Goal: Task Accomplishment & Management: Manage account settings

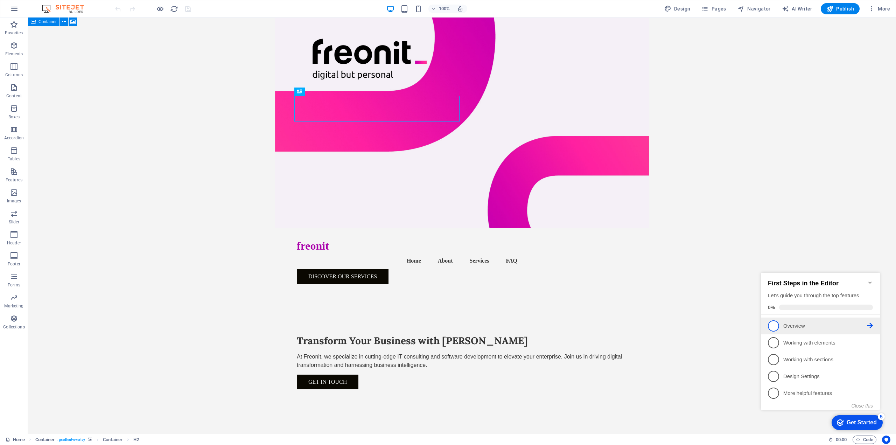
click at [790, 322] on p "Overview - incomplete" at bounding box center [826, 325] width 84 height 7
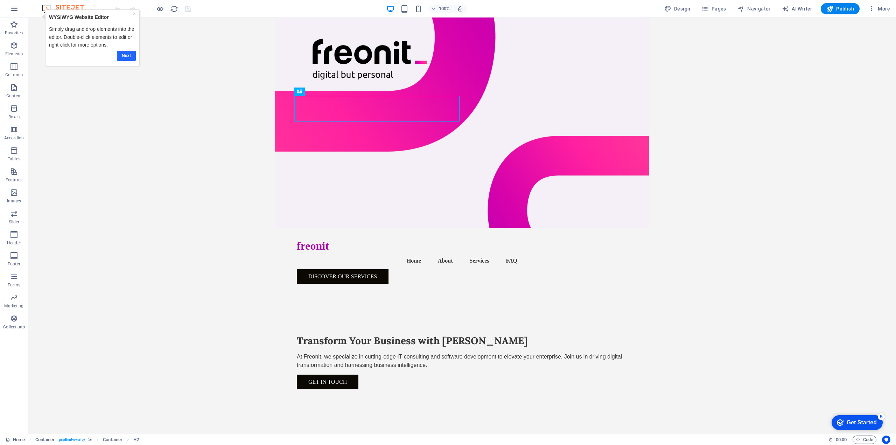
click at [127, 58] on link "Next" at bounding box center [126, 56] width 19 height 10
click at [849, 418] on div "checkmark Get Started 5" at bounding box center [857, 422] width 51 height 15
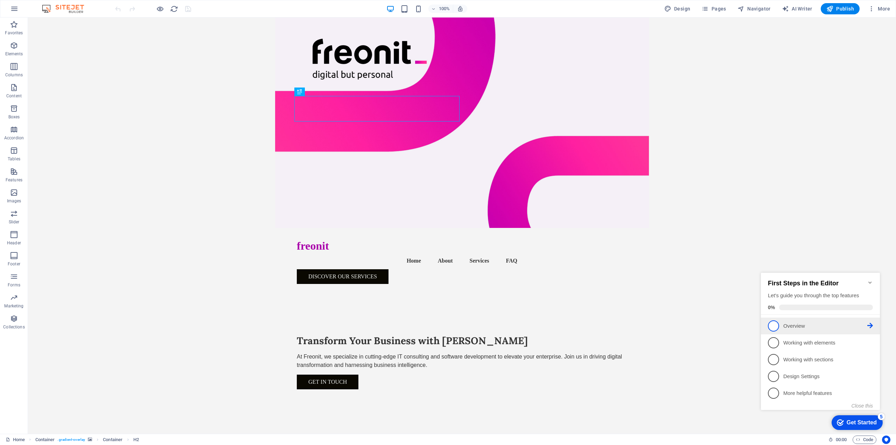
click at [772, 323] on span "1" at bounding box center [773, 325] width 11 height 11
click at [847, 423] on div "Get Started" at bounding box center [862, 422] width 30 height 6
click at [868, 326] on icon at bounding box center [871, 326] width 6 height 6
click at [856, 421] on div "Get Started" at bounding box center [862, 422] width 30 height 6
click at [817, 346] on link "2 Working with elements - incomplete" at bounding box center [820, 342] width 105 height 11
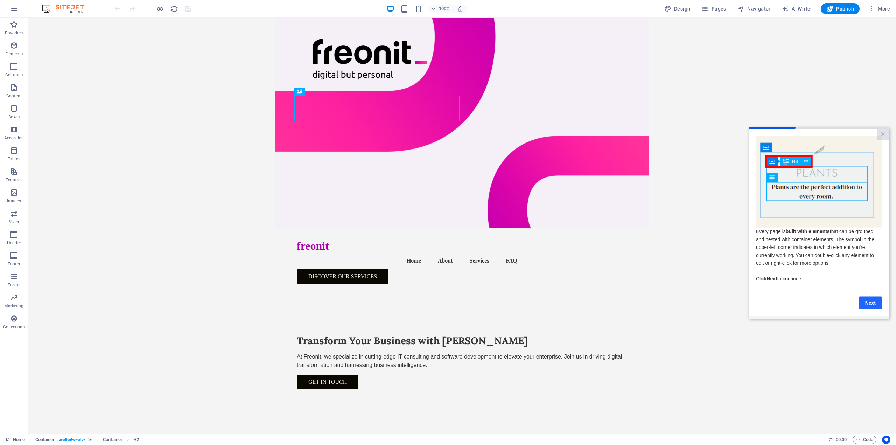
click at [873, 303] on link "Next" at bounding box center [870, 302] width 23 height 13
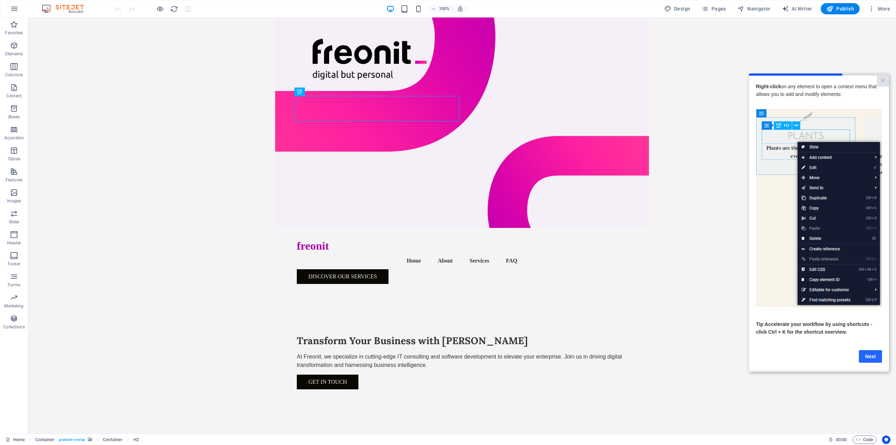
click at [869, 357] on link "Next" at bounding box center [870, 356] width 23 height 13
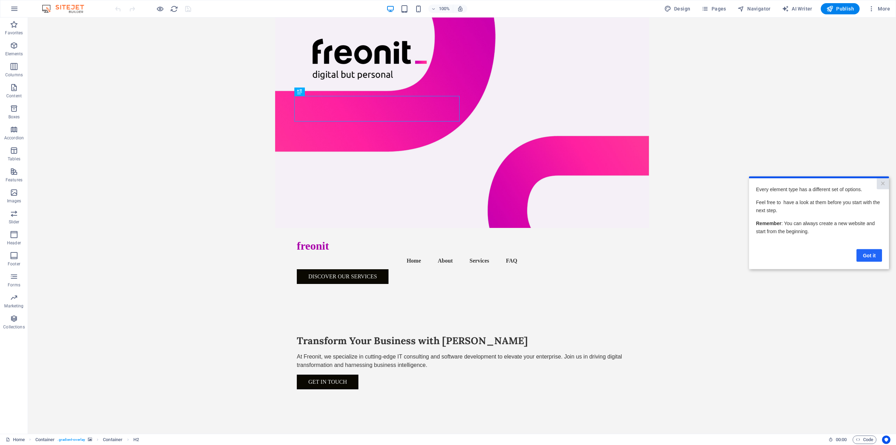
click at [869, 251] on link "Got it" at bounding box center [870, 255] width 26 height 13
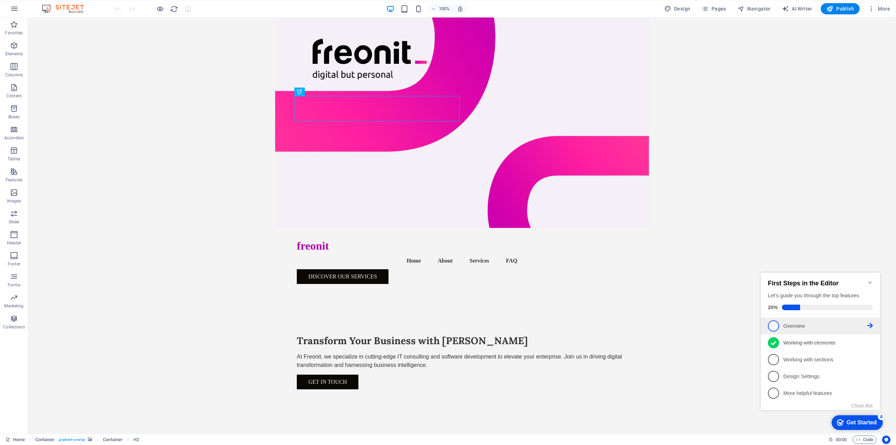
click at [776, 324] on span "1" at bounding box center [773, 325] width 11 height 11
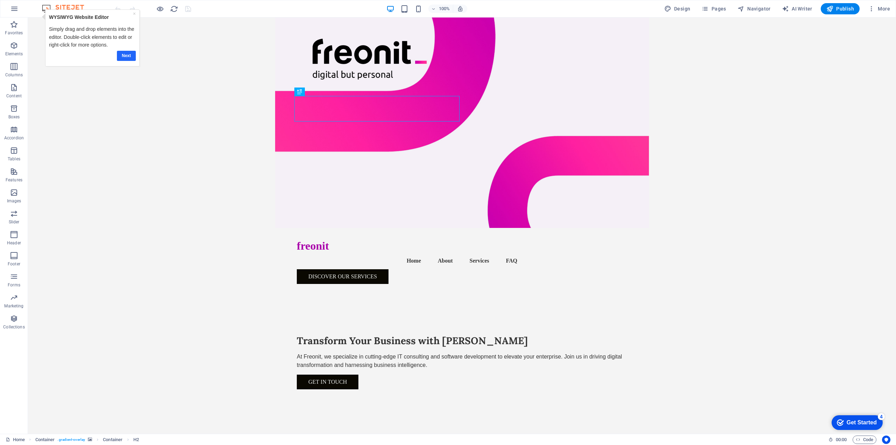
click at [124, 56] on link "Next" at bounding box center [126, 56] width 19 height 10
click at [838, 424] on icon "Get Started 4 items remaining, 20% complete" at bounding box center [840, 422] width 7 height 6
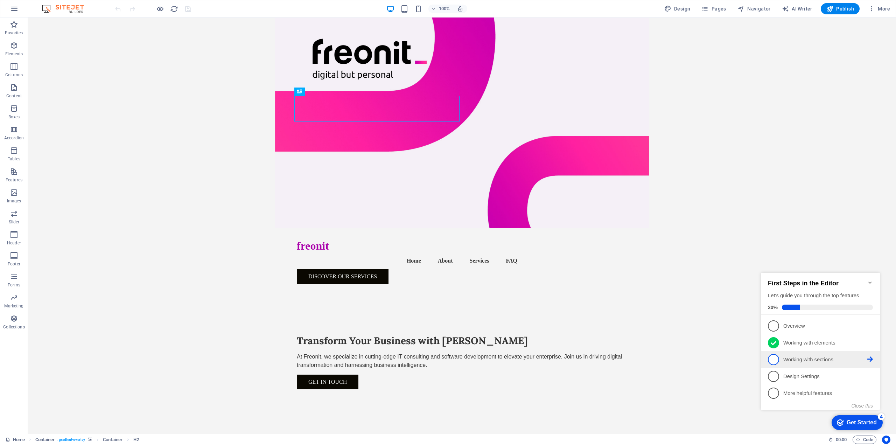
click at [809, 360] on p "Working with sections - incomplete" at bounding box center [826, 359] width 84 height 7
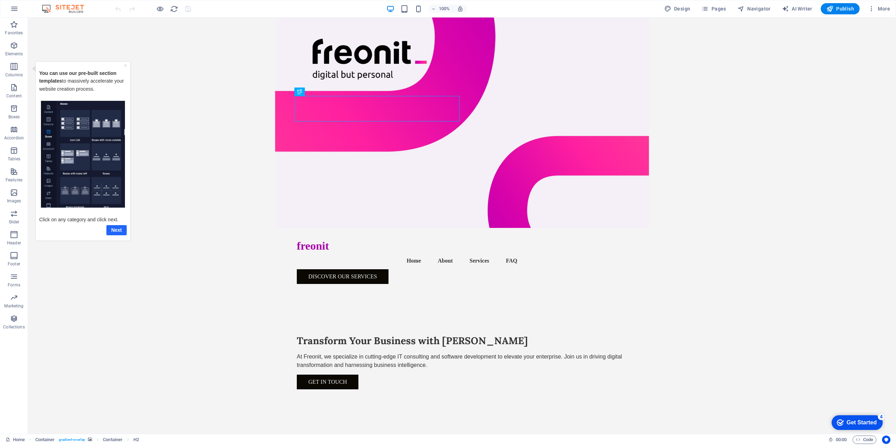
click at [117, 230] on link "Next" at bounding box center [116, 230] width 20 height 10
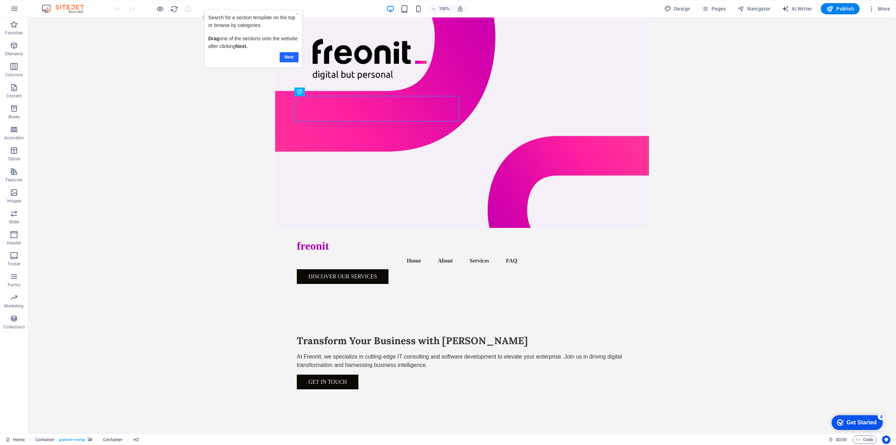
click at [286, 57] on link "Next" at bounding box center [289, 57] width 19 height 10
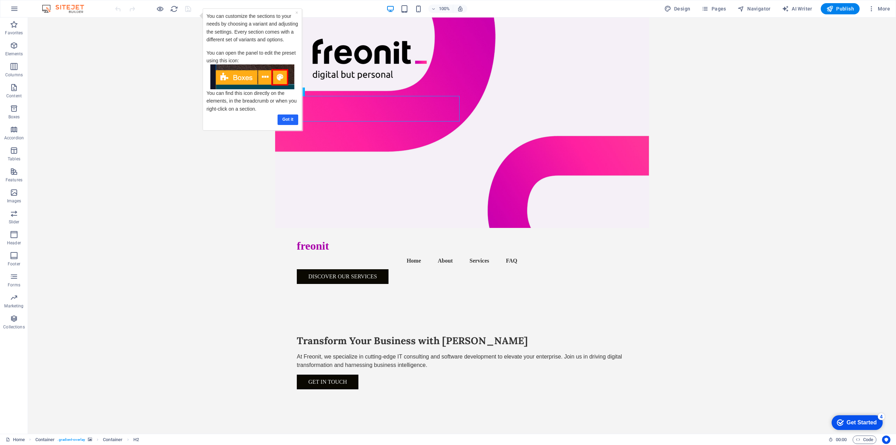
click at [282, 118] on link "Got it" at bounding box center [287, 119] width 21 height 10
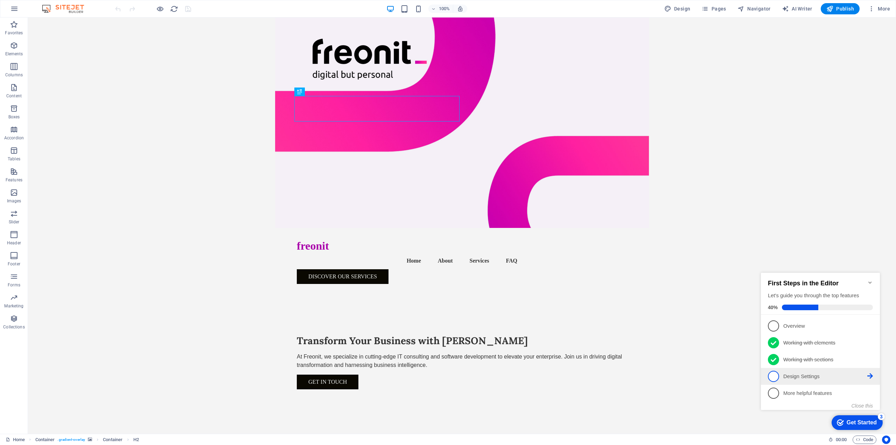
click at [806, 373] on p "Design Settings - incomplete" at bounding box center [826, 376] width 84 height 7
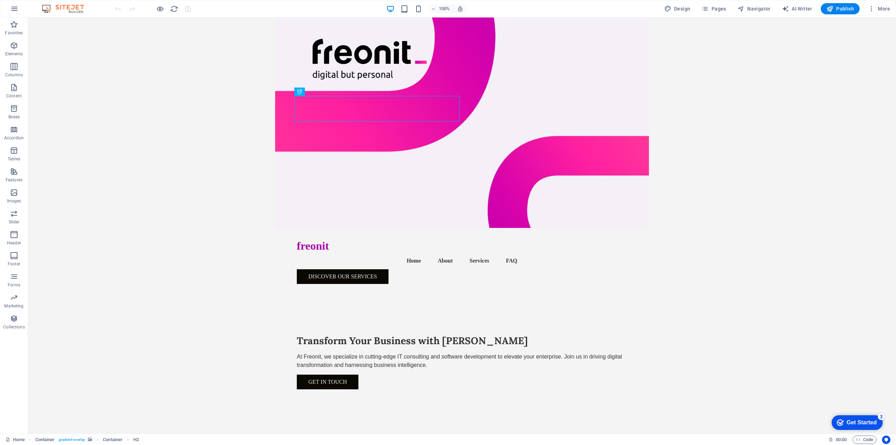
click at [856, 419] on div "Get Started" at bounding box center [862, 422] width 30 height 6
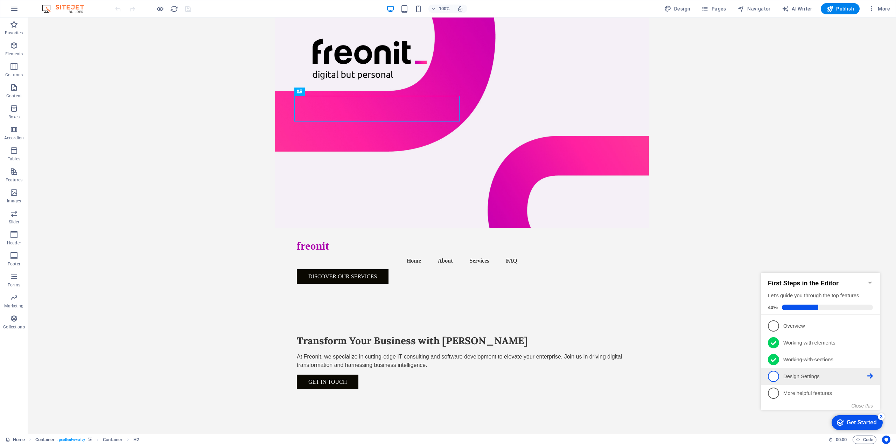
click at [872, 374] on icon at bounding box center [871, 376] width 6 height 6
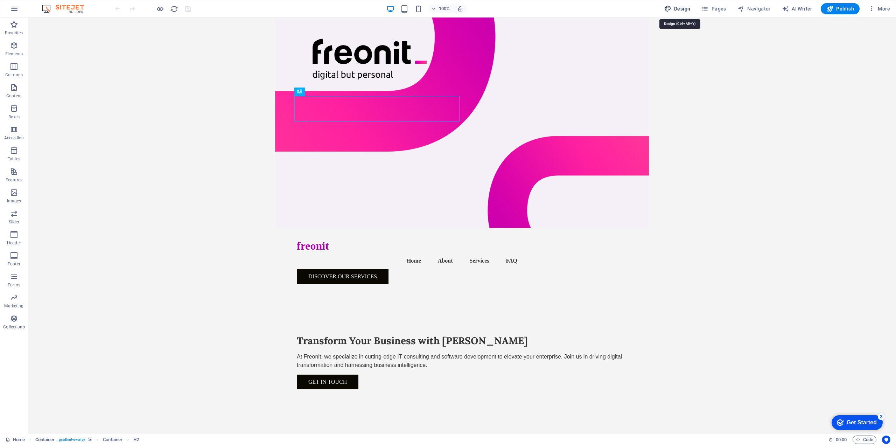
click at [680, 10] on span "Design" at bounding box center [678, 8] width 26 height 7
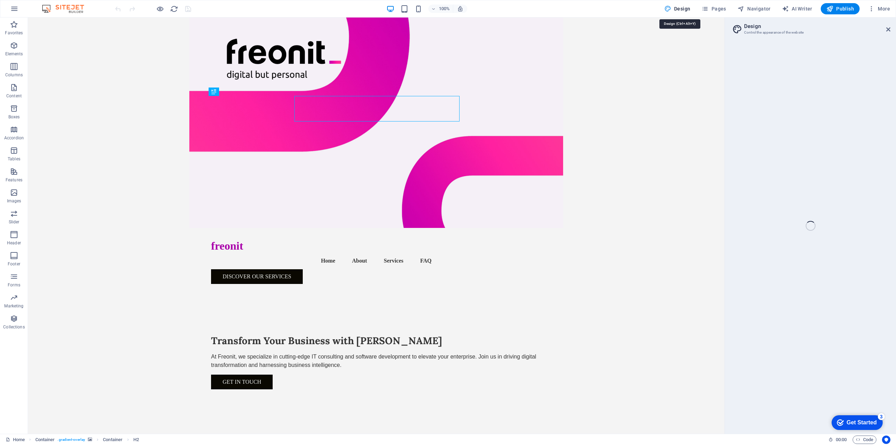
select select "px"
select select "200"
select select "px"
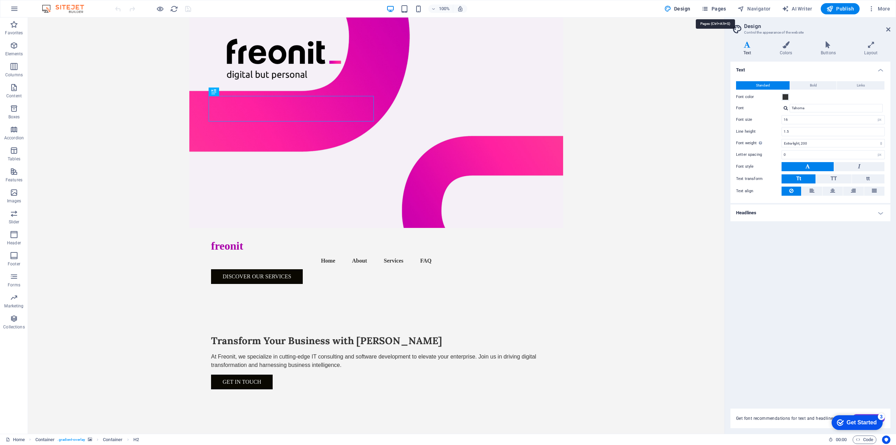
click at [0, 0] on span "Pages" at bounding box center [0, 0] width 0 height 0
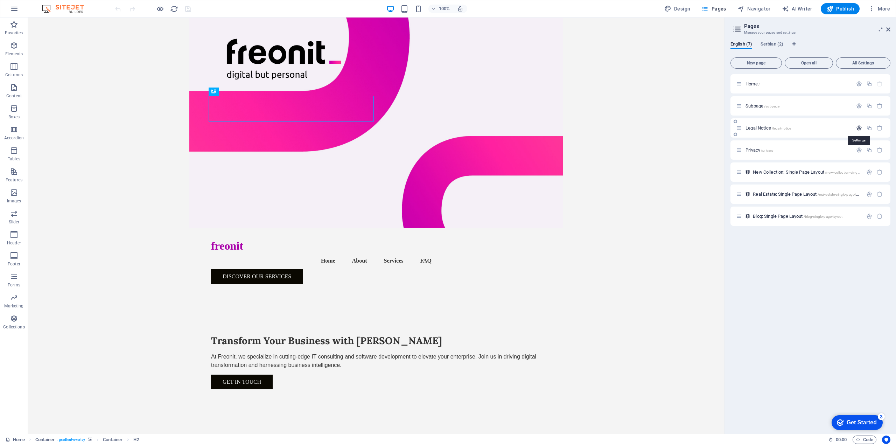
click at [861, 126] on icon "button" at bounding box center [859, 128] width 6 height 6
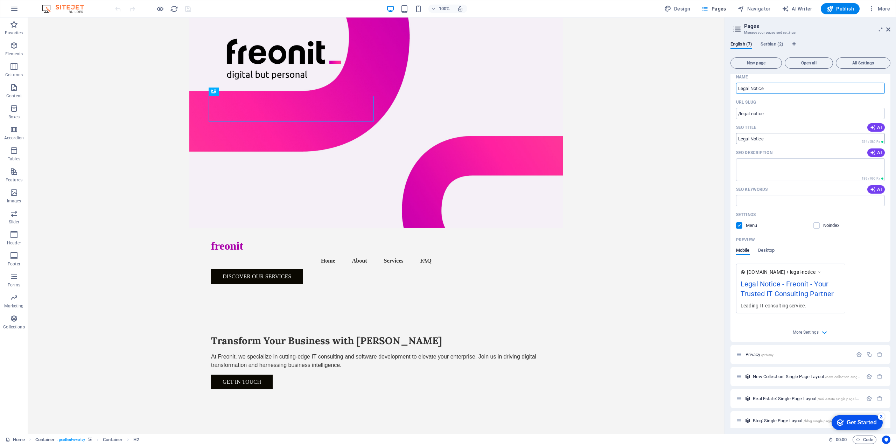
scroll to position [70, 0]
click at [771, 248] on span "Desktop" at bounding box center [766, 247] width 17 height 10
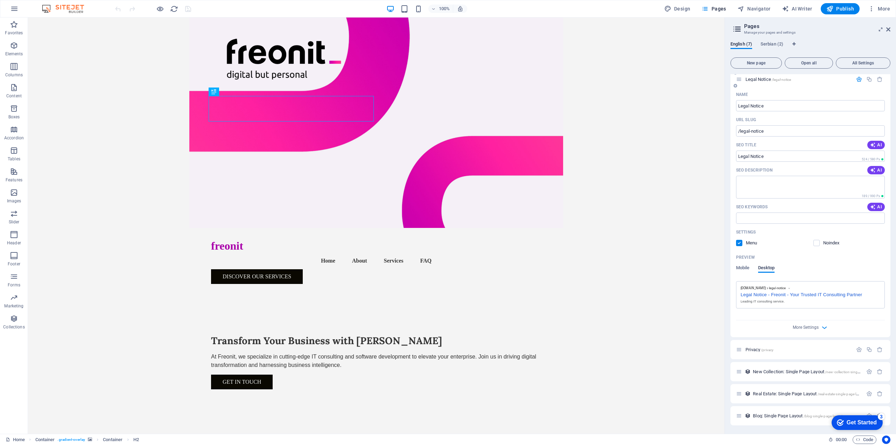
scroll to position [49, 0]
click at [740, 269] on span "Mobile" at bounding box center [743, 269] width 14 height 10
click at [824, 350] on icon "button" at bounding box center [825, 350] width 8 height 8
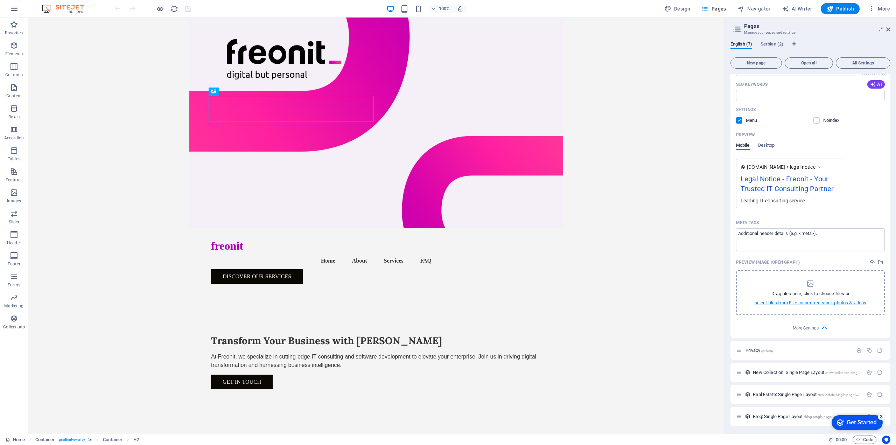
scroll to position [172, 0]
click at [754, 349] on span "Privacy /privacy" at bounding box center [760, 349] width 28 height 5
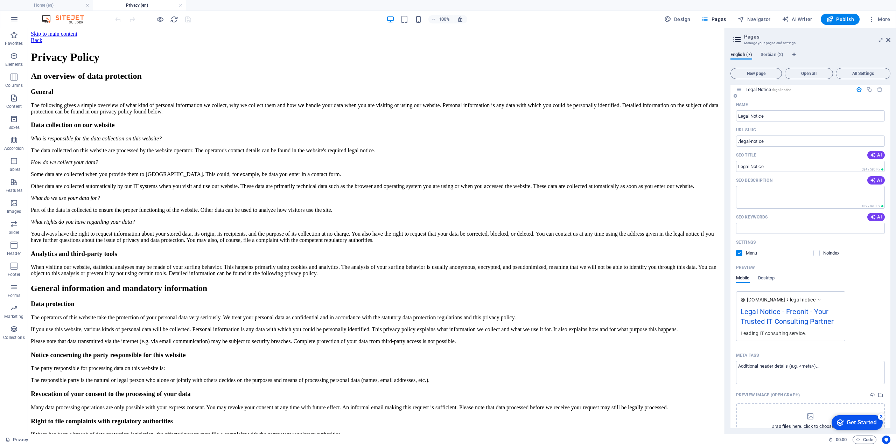
scroll to position [0, 0]
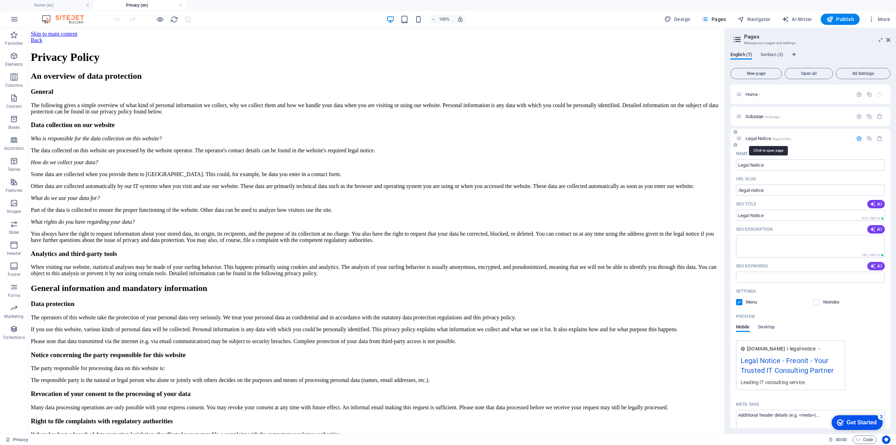
click at [758, 139] on span "Legal Notice /legal-notice" at bounding box center [769, 138] width 46 height 5
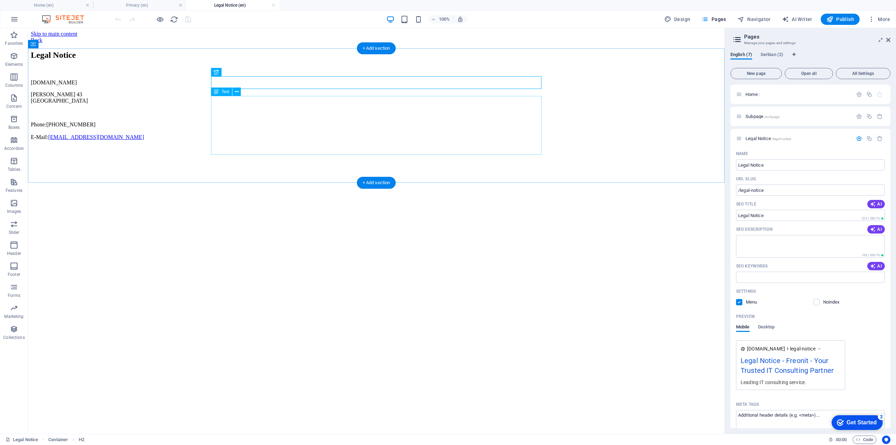
click at [226, 100] on div "freonit.ba Mladena Stojanovića 43 Banja Luka Phone: +387 66 469 615 E-Mail: inf…" at bounding box center [376, 109] width 691 height 61
click at [224, 100] on div "freonit.ba Mladena Stojanovića 43 Banja Luka Phone: +387 66 469 615 E-Mail: inf…" at bounding box center [376, 109] width 691 height 61
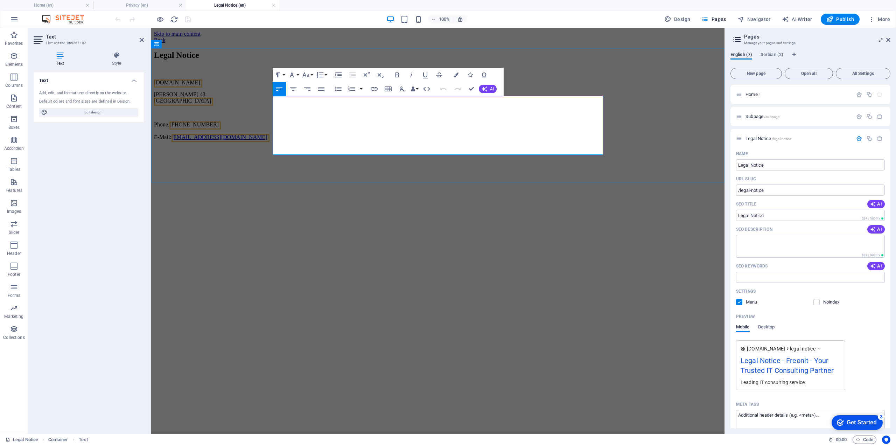
click at [200, 85] on span "[DOMAIN_NAME]" at bounding box center [177, 82] width 46 height 6
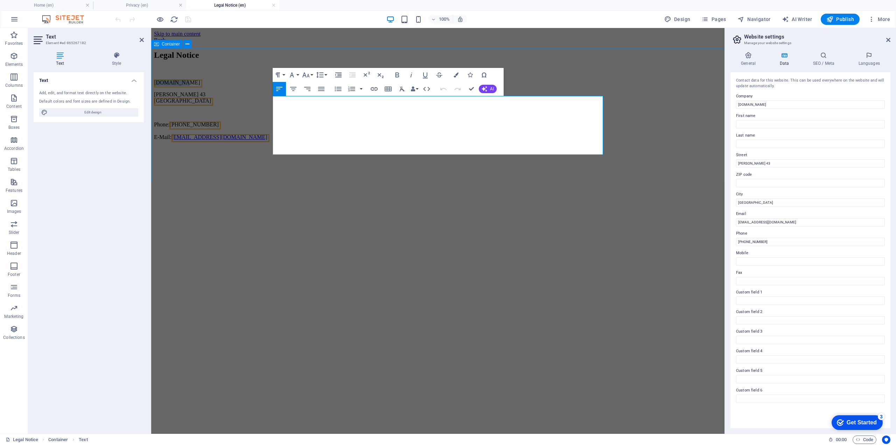
drag, startPoint x: 296, startPoint y: 101, endPoint x: 267, endPoint y: 98, distance: 29.2
click at [267, 98] on div "Legal Notice freonit.ba Mladena Stojanovića 43 Banja Luka Phone: +387 66 469 61…" at bounding box center [438, 95] width 568 height 90
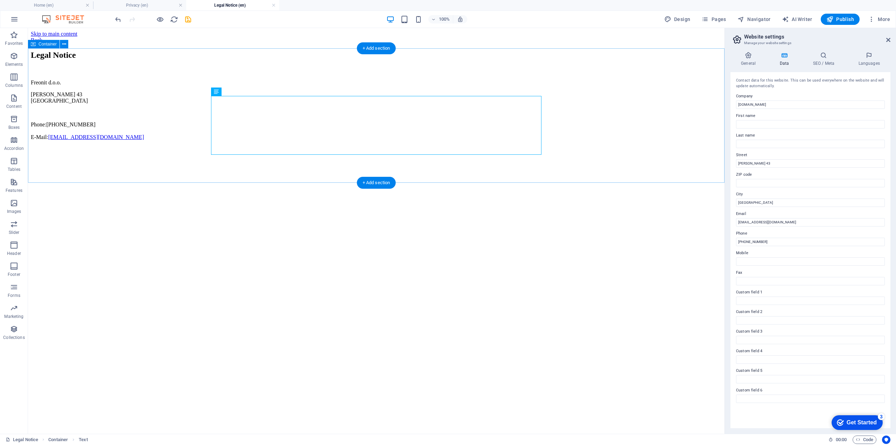
click at [678, 105] on div "Legal Notice Freonit d.o.o. Mladena Stojanovića 43 Banja Luka Phone: +387 66 46…" at bounding box center [376, 95] width 691 height 90
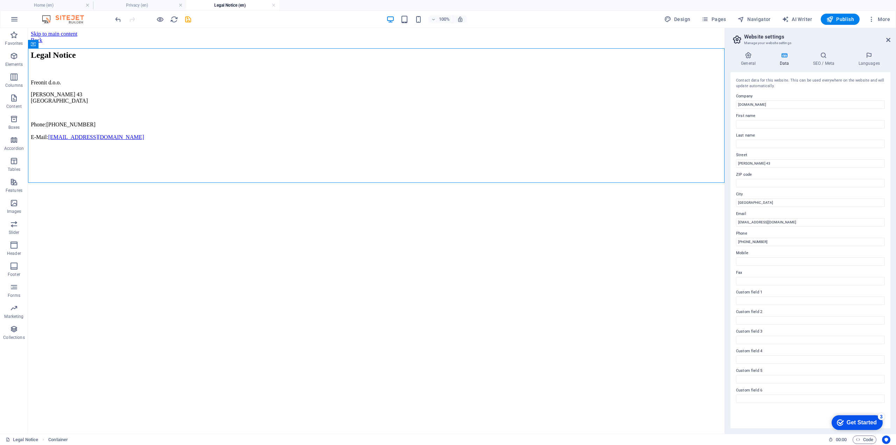
click at [233, 2] on h4 "Legal Notice (en)" at bounding box center [232, 5] width 93 height 8
click at [171, 20] on icon "reload" at bounding box center [174, 19] width 8 height 8
click at [187, 17] on icon "save" at bounding box center [188, 19] width 8 height 8
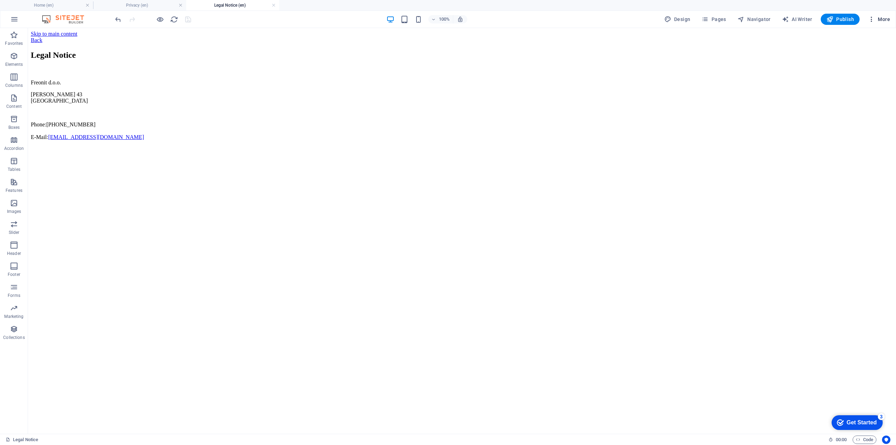
click at [878, 20] on span "More" at bounding box center [879, 19] width 22 height 7
click at [760, 21] on div at bounding box center [448, 222] width 896 height 445
click at [760, 21] on span "Navigator" at bounding box center [754, 19] width 33 height 7
select select "16491681-en"
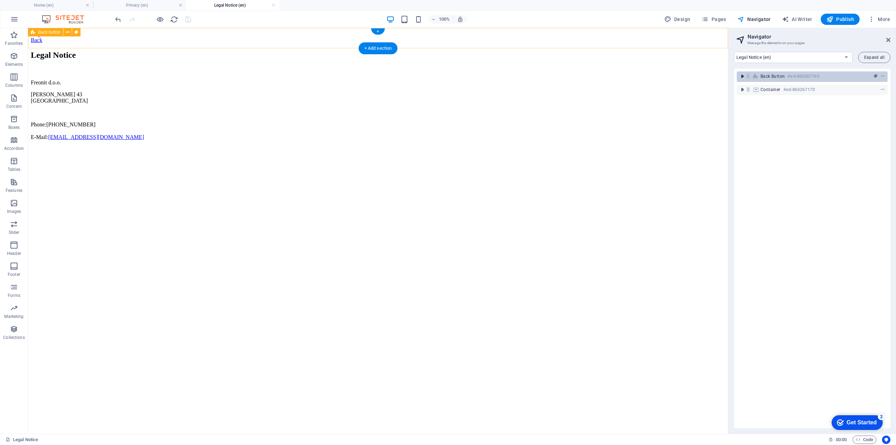
click at [742, 76] on icon "toggle-expand" at bounding box center [742, 76] width 7 height 7
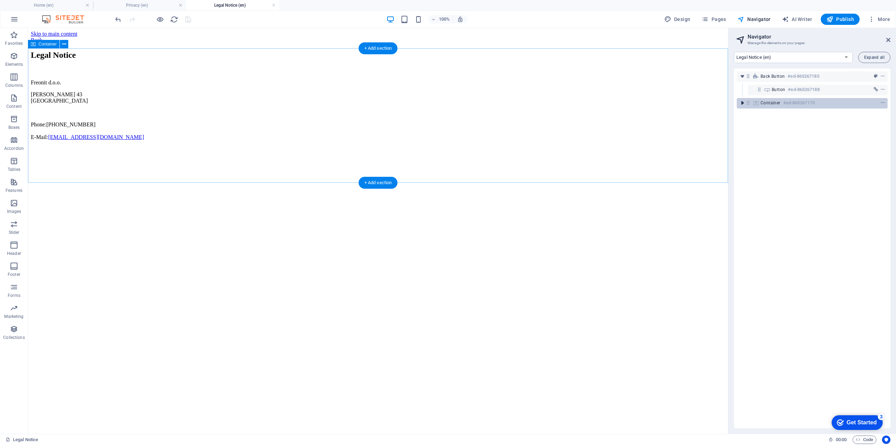
click at [743, 103] on icon "toggle-expand" at bounding box center [742, 102] width 7 height 7
click at [644, 107] on div "Legal Notice Freonit d.o.o. Mladena Stojanovića 43 Banja Luka Phone: +387 66 46…" at bounding box center [378, 95] width 695 height 90
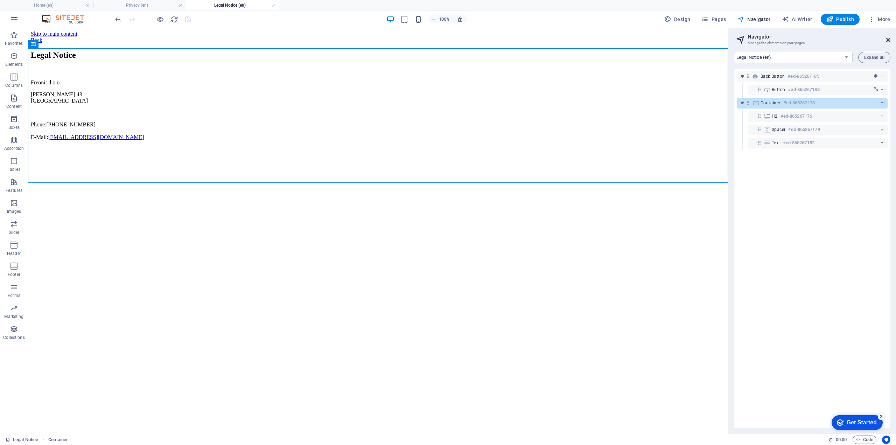
click at [889, 38] on icon at bounding box center [889, 40] width 4 height 6
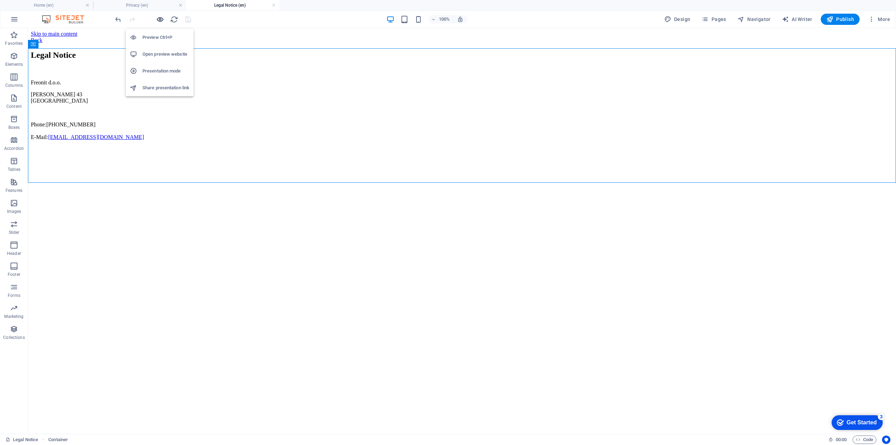
click at [161, 18] on icon "button" at bounding box center [160, 19] width 8 height 8
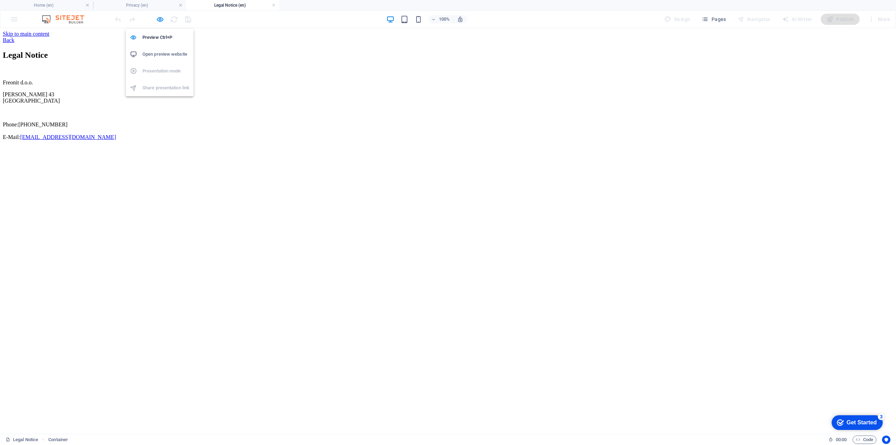
click at [154, 56] on h6 "Open preview website" at bounding box center [166, 54] width 47 height 8
click at [230, 5] on h4 "Legal Notice (en)" at bounding box center [232, 5] width 93 height 8
click at [161, 20] on icon "button" at bounding box center [160, 19] width 8 height 8
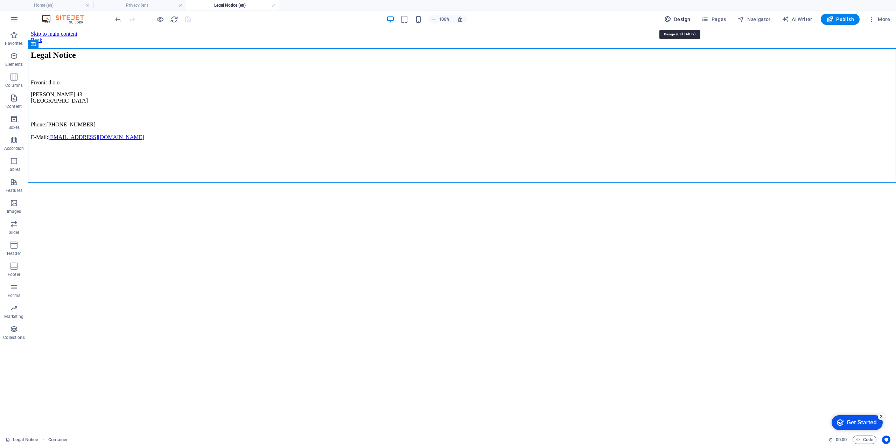
click at [683, 22] on span "Design" at bounding box center [678, 19] width 26 height 7
select select "px"
select select "200"
select select "px"
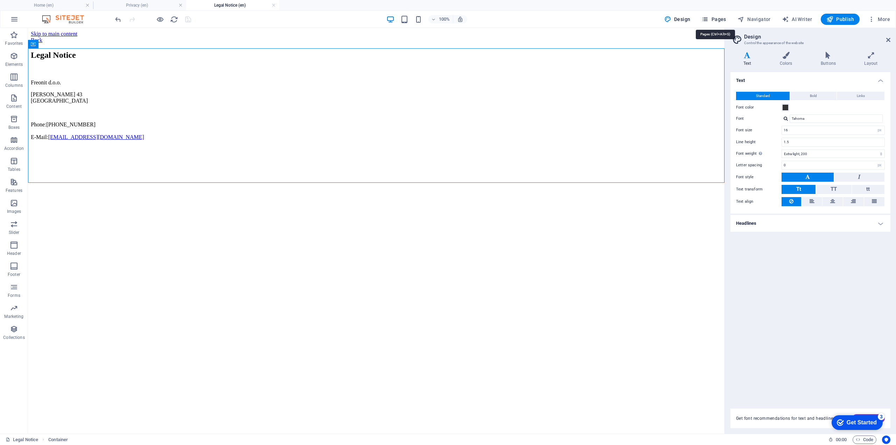
click at [711, 21] on span "Pages" at bounding box center [714, 19] width 25 height 7
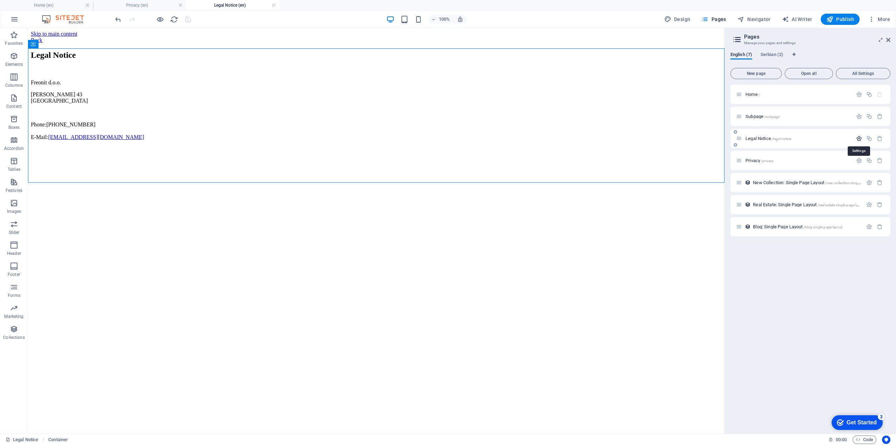
click at [861, 138] on icon "button" at bounding box center [859, 139] width 6 height 6
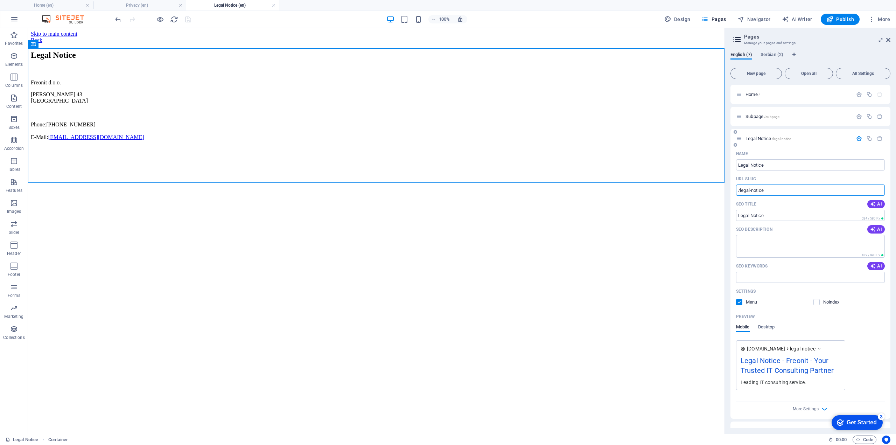
click at [744, 189] on input "/legal-notice" at bounding box center [810, 190] width 149 height 11
click at [739, 188] on input "/legal-notice" at bounding box center [810, 190] width 149 height 11
click at [737, 189] on input "/legal-notice" at bounding box center [810, 190] width 149 height 11
paste input "text"
click at [739, 189] on input "/legal-notice" at bounding box center [810, 190] width 149 height 11
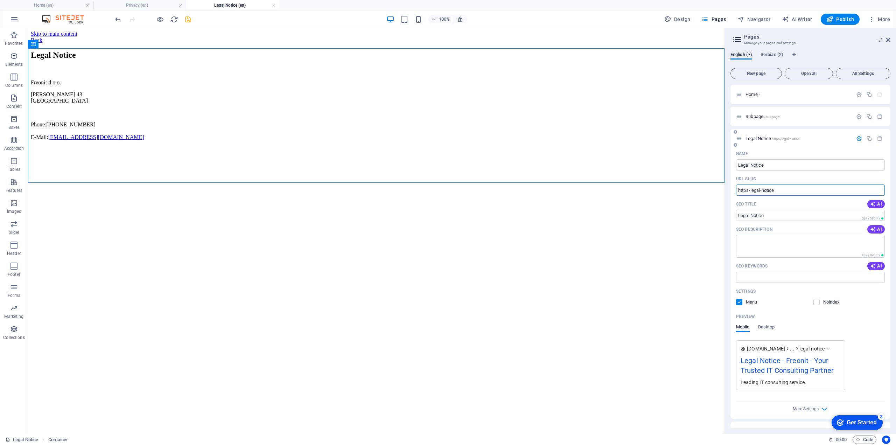
click at [749, 189] on input "https/legal-notice" at bounding box center [810, 190] width 149 height 11
click at [751, 190] on input "https/legal-notice" at bounding box center [810, 190] width 149 height 11
click at [748, 192] on input "https/legal-notice" at bounding box center [810, 190] width 149 height 11
click at [749, 192] on input "https/legal-notice" at bounding box center [810, 190] width 149 height 11
click at [747, 185] on input "https/legal-notice" at bounding box center [810, 190] width 149 height 11
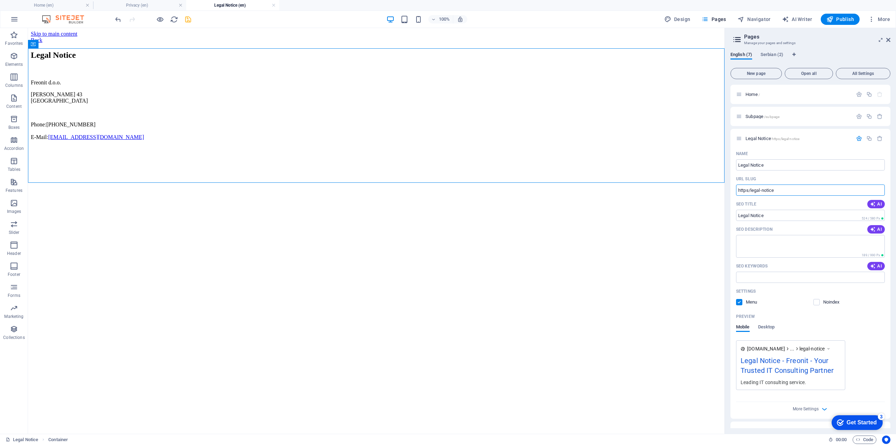
drag, startPoint x: 776, startPoint y: 217, endPoint x: 668, endPoint y: 188, distance: 111.1
click at [275, 5] on link at bounding box center [274, 5] width 4 height 7
type input "https/legal-notice"
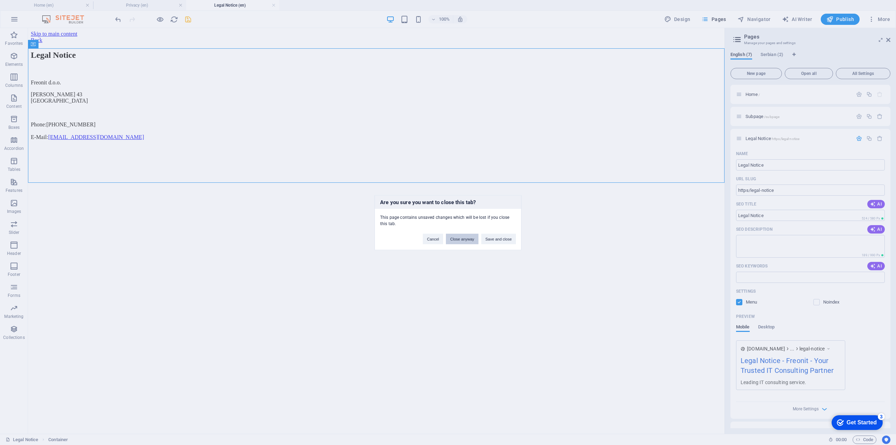
click at [469, 238] on button "Close anyway" at bounding box center [462, 239] width 32 height 11
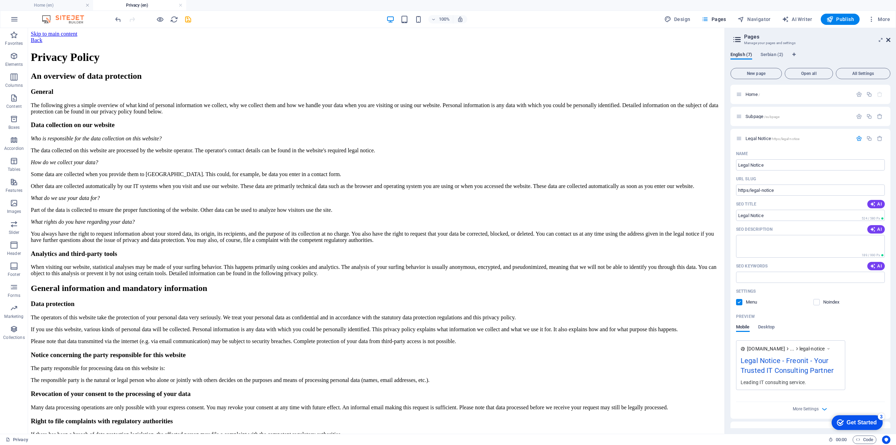
click at [889, 40] on icon at bounding box center [889, 40] width 4 height 6
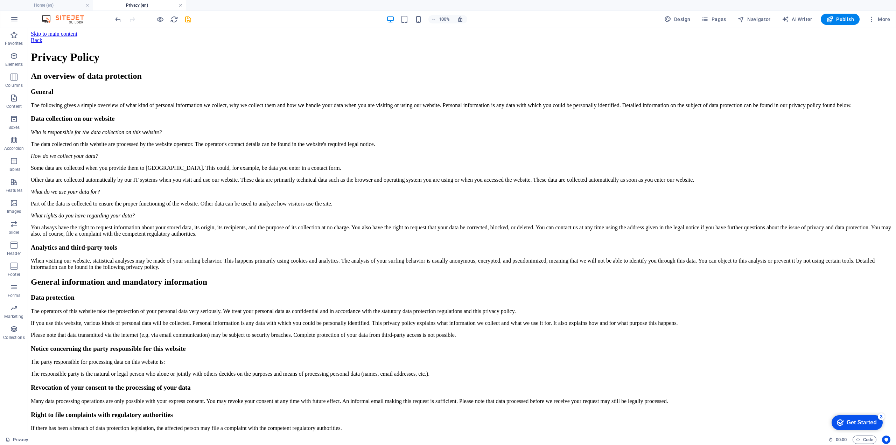
click at [180, 6] on link at bounding box center [181, 5] width 4 height 7
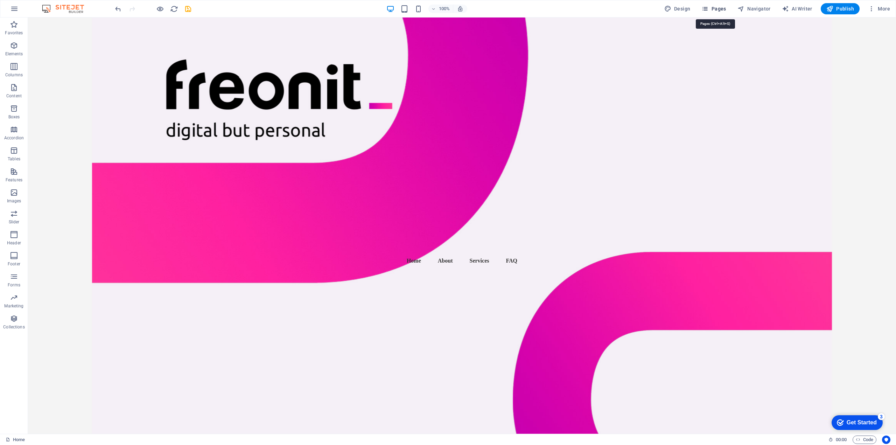
click at [717, 11] on span "Pages" at bounding box center [714, 8] width 25 height 7
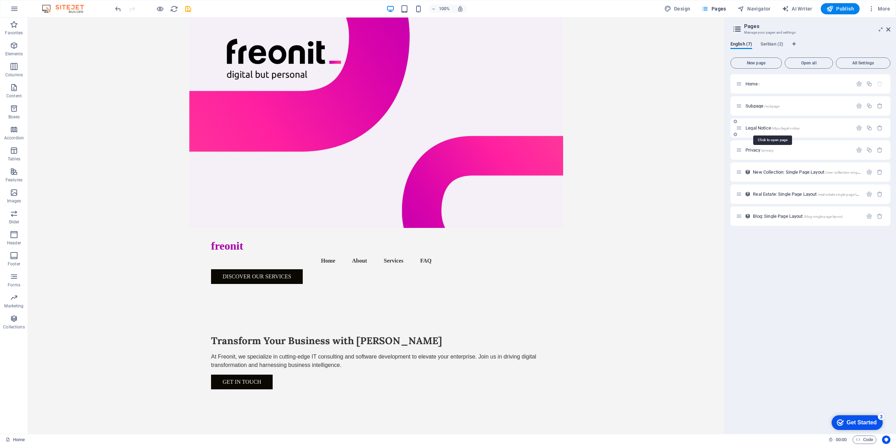
click at [758, 128] on span "Legal Notice https/legal-notice" at bounding box center [773, 127] width 54 height 5
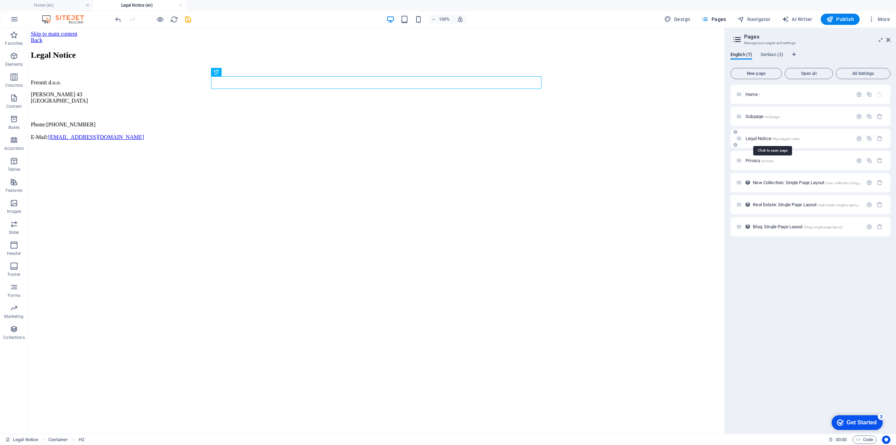
click at [756, 138] on span "Legal Notice https/legal-notice" at bounding box center [773, 138] width 54 height 5
click at [859, 140] on icon "button" at bounding box center [859, 139] width 6 height 6
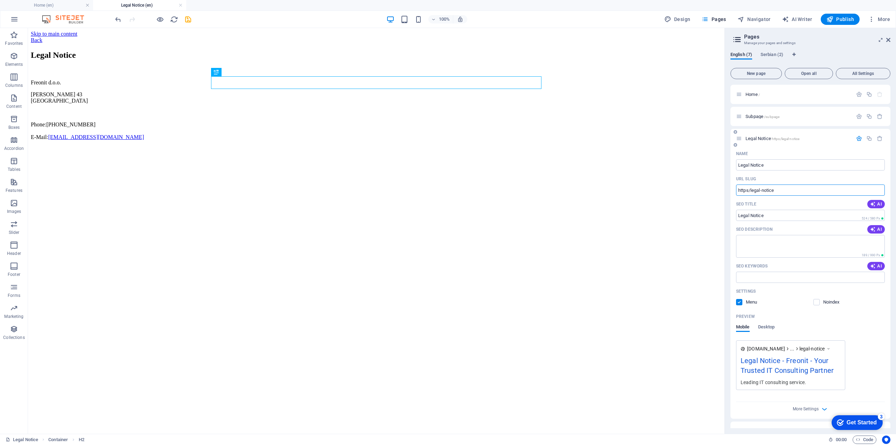
click at [748, 191] on input "https/legal-notice" at bounding box center [810, 190] width 149 height 11
drag, startPoint x: 777, startPoint y: 219, endPoint x: 714, endPoint y: 190, distance: 68.8
type input "/legal-notice"
click at [769, 166] on input "Legal Notice" at bounding box center [810, 164] width 149 height 11
click at [877, 203] on span "AI" at bounding box center [876, 204] width 12 height 6
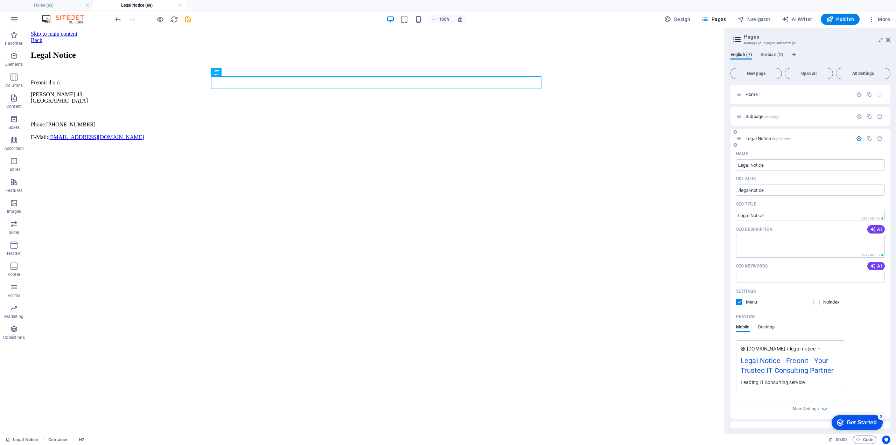
type input "Legal Notice - Freonit d.o.o."
click at [777, 191] on input "/legal-notice" at bounding box center [810, 190] width 149 height 11
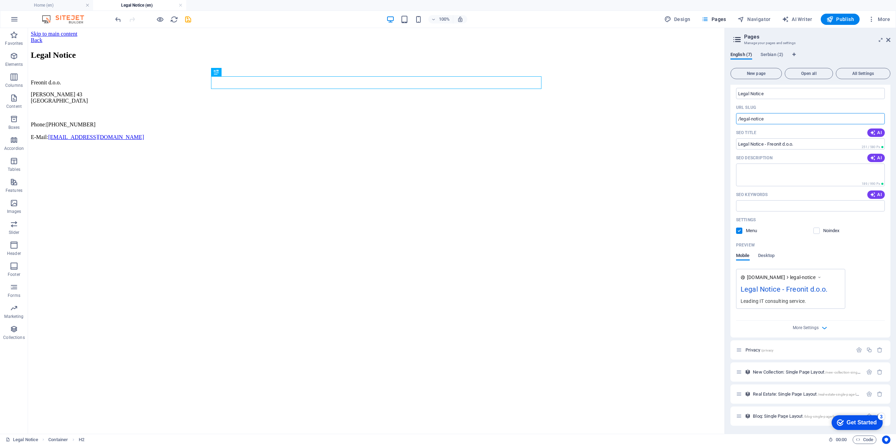
scroll to position [72, 0]
click at [871, 72] on span "All Settings" at bounding box center [863, 73] width 48 height 4
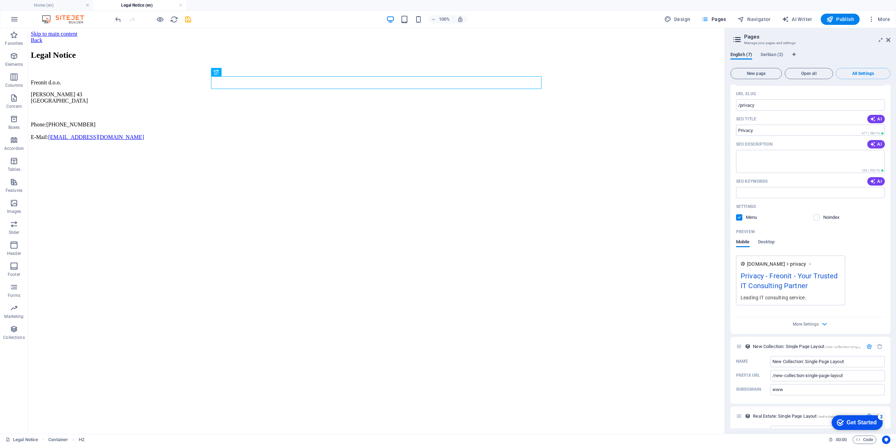
scroll to position [1027, 0]
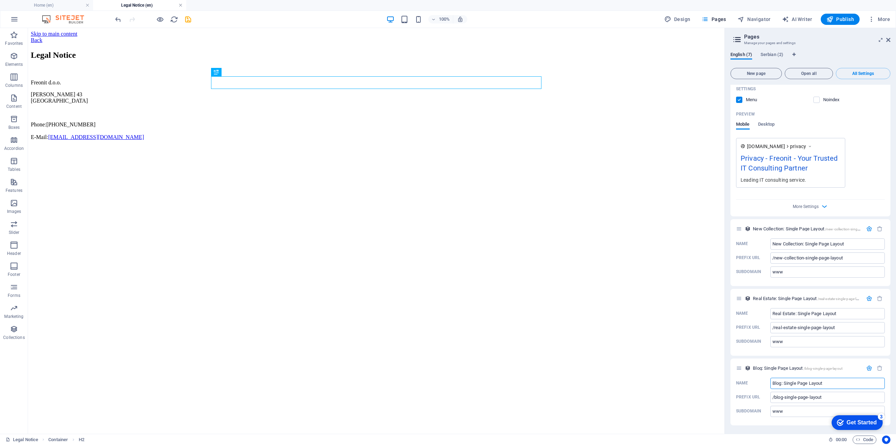
click at [179, 5] on link at bounding box center [181, 5] width 4 height 7
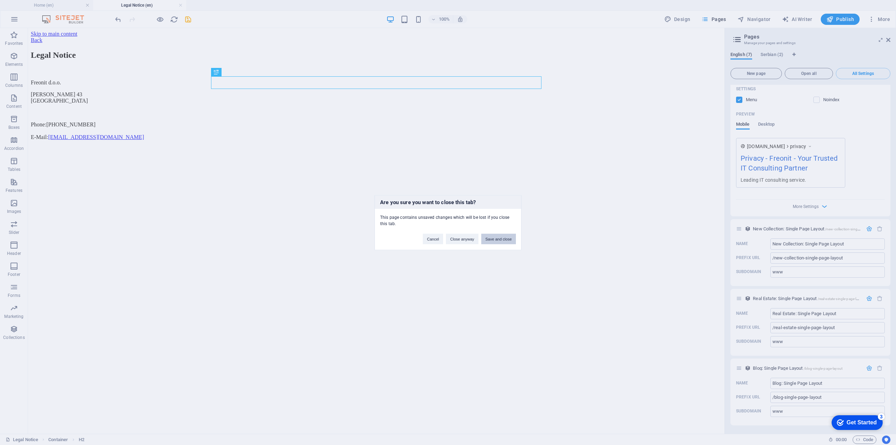
click at [495, 234] on button "Save and close" at bounding box center [498, 239] width 35 height 11
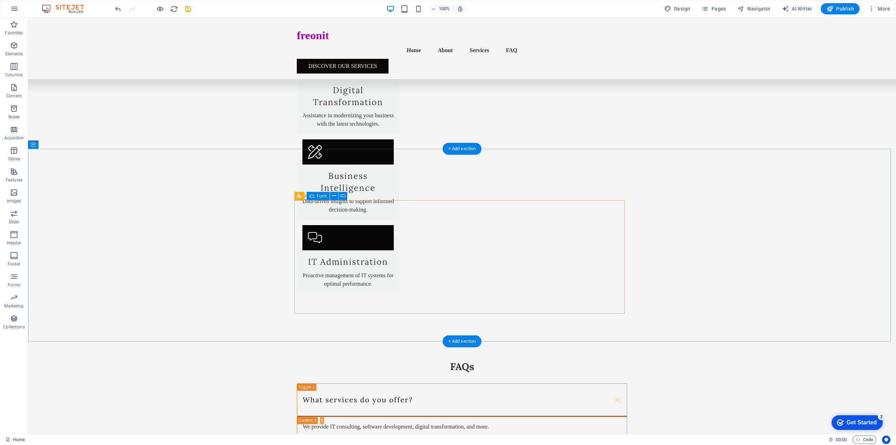
scroll to position [974, 0]
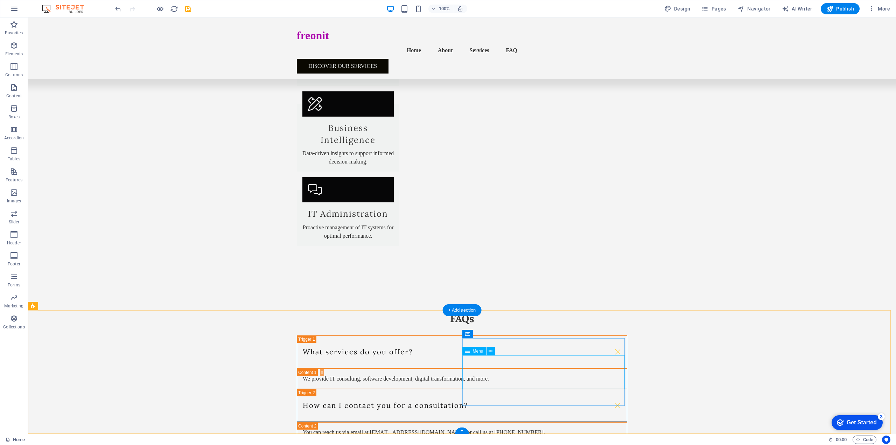
select select
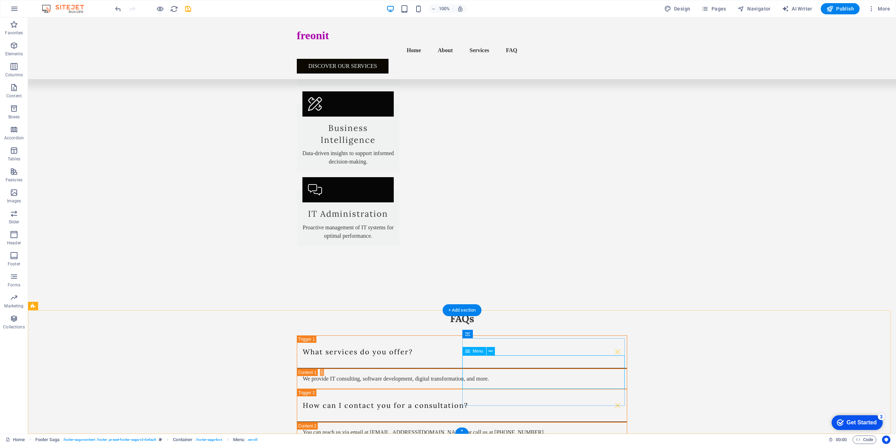
select select
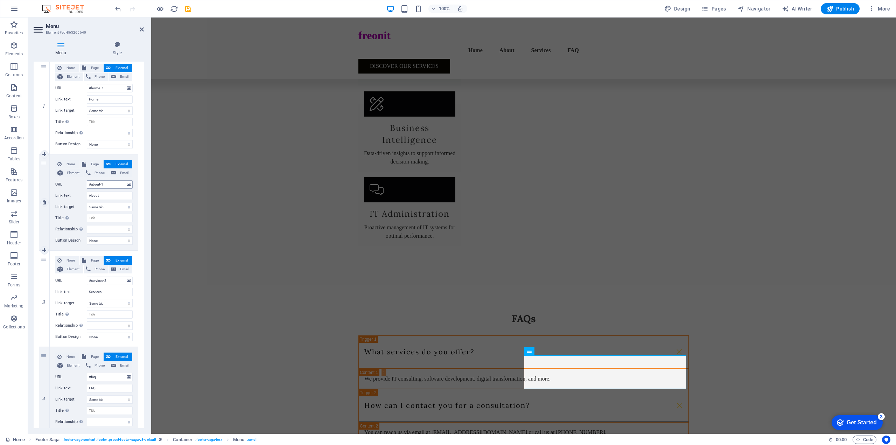
scroll to position [104, 0]
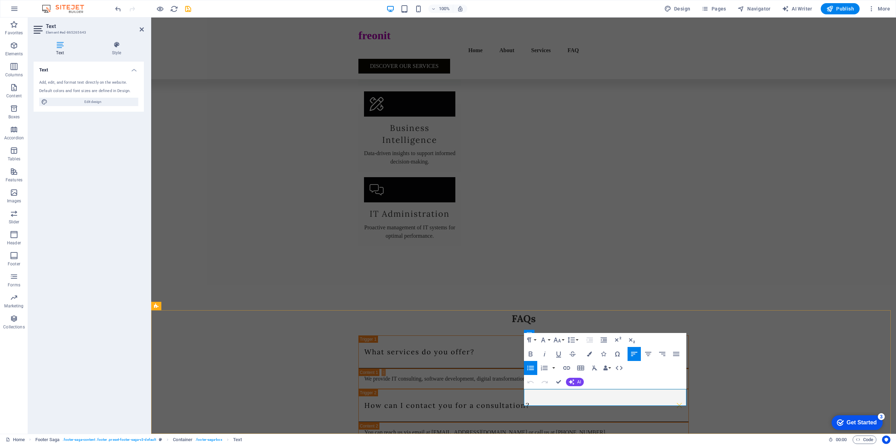
click at [540, 378] on icon "button" at bounding box center [539, 376] width 8 height 8
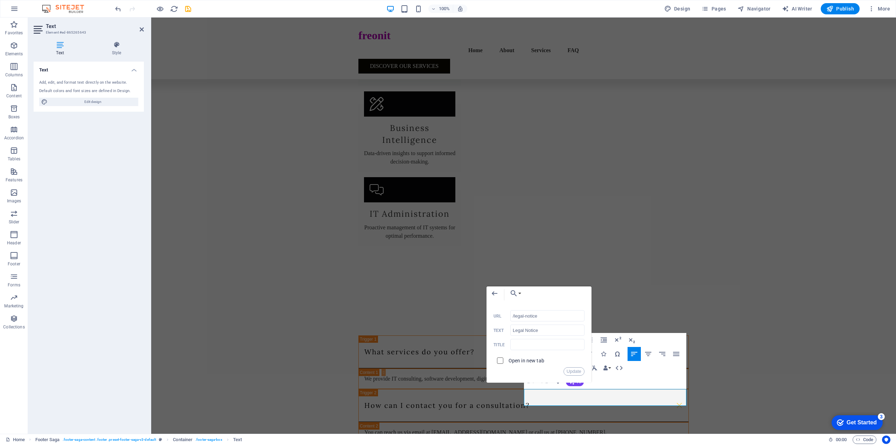
click at [500, 360] on input "checkbox" at bounding box center [499, 359] width 6 height 6
checkbox input "true"
click at [574, 372] on button "Update" at bounding box center [574, 371] width 21 height 8
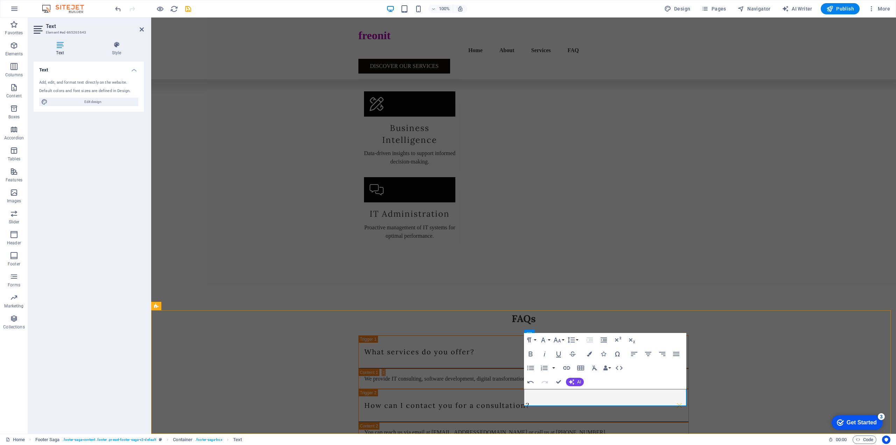
type input "/privacy"
type input "Privacy Policy"
click at [540, 385] on icon "button" at bounding box center [540, 384] width 8 height 8
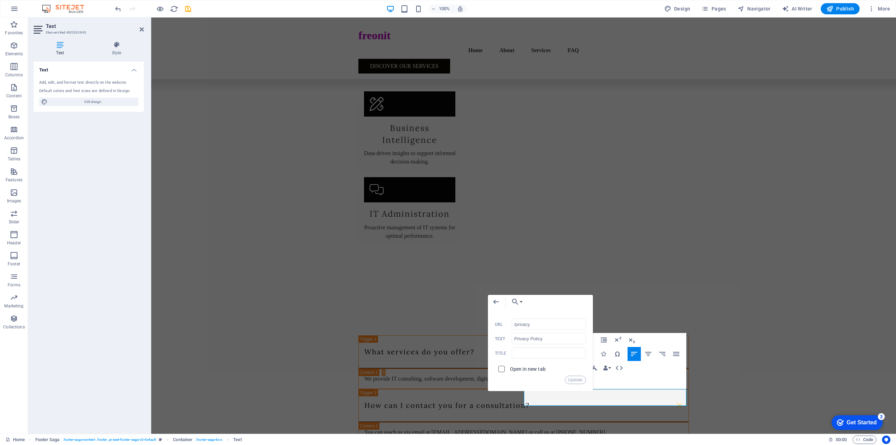
click at [499, 367] on input "checkbox" at bounding box center [501, 368] width 6 height 6
checkbox input "true"
click at [572, 382] on button "Update" at bounding box center [575, 380] width 21 height 8
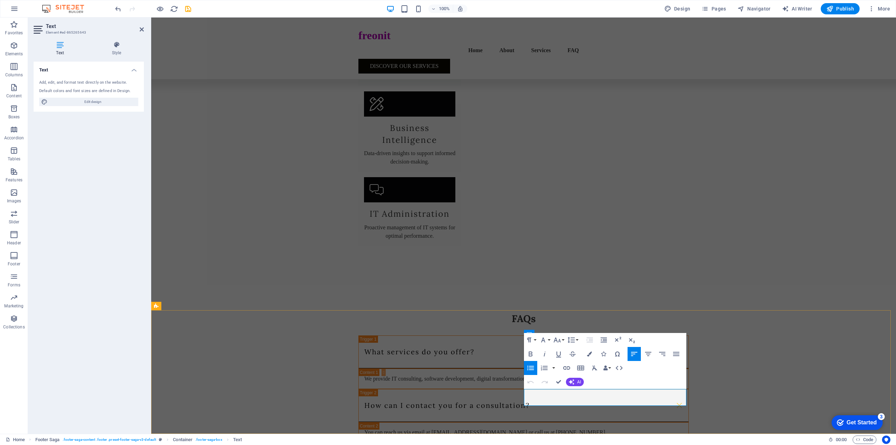
click at [525, 374] on icon "button" at bounding box center [525, 376] width 8 height 8
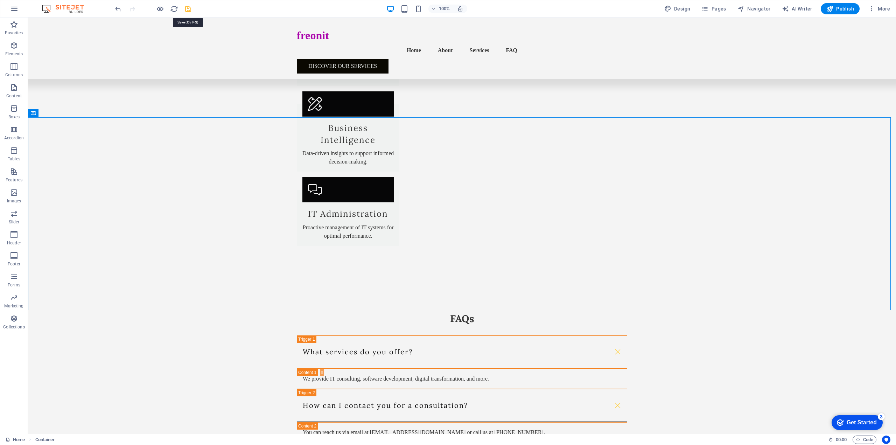
click at [186, 8] on icon "save" at bounding box center [188, 9] width 8 height 8
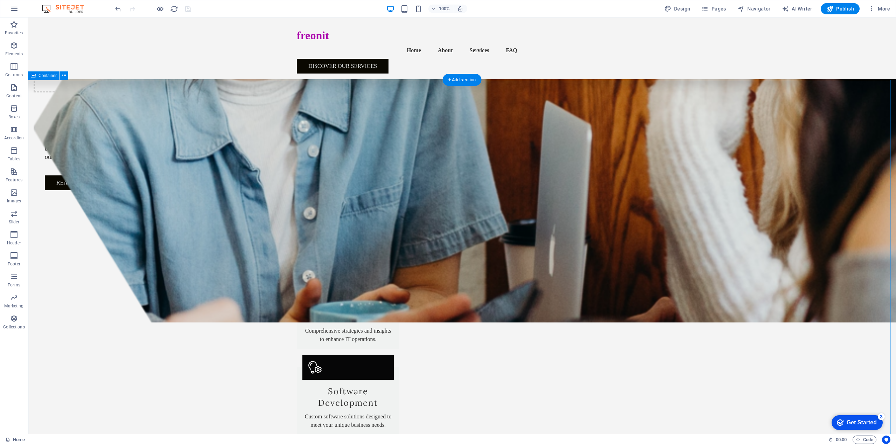
scroll to position [519, 0]
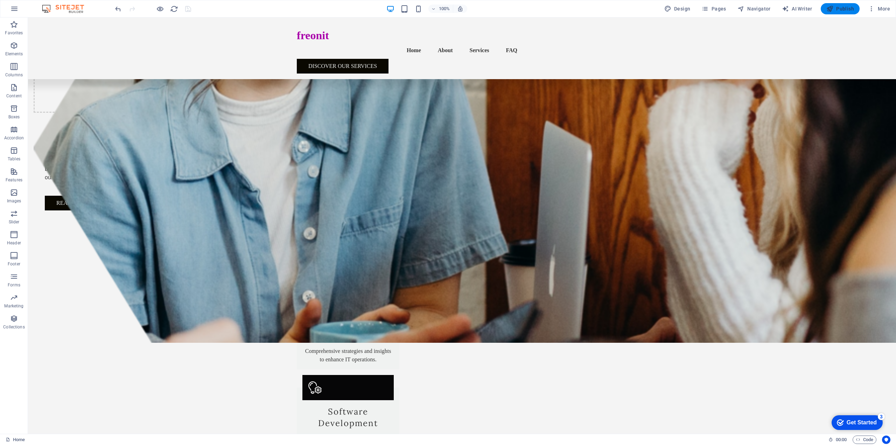
click at [830, 9] on icon "button" at bounding box center [830, 8] width 7 height 7
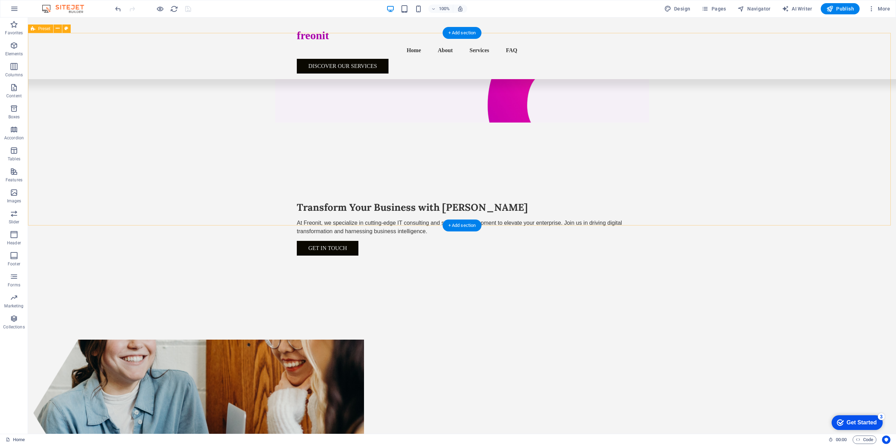
scroll to position [98, 0]
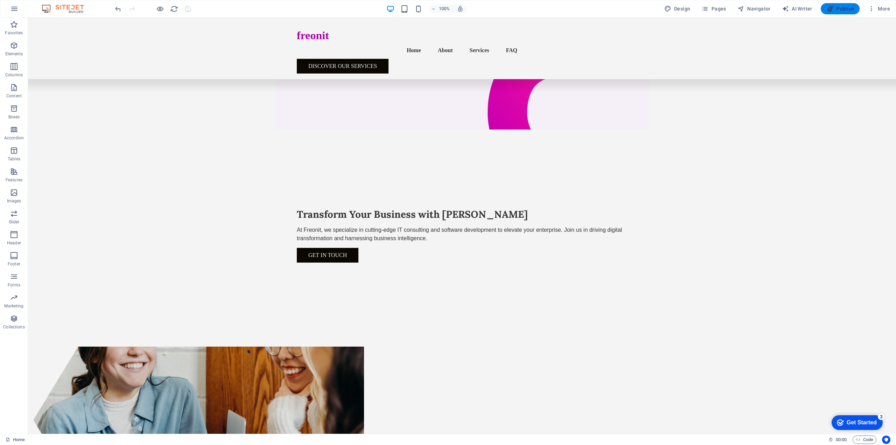
click at [836, 9] on span "Publish" at bounding box center [841, 8] width 28 height 7
click at [0, 0] on icon "button" at bounding box center [0, 0] width 0 height 0
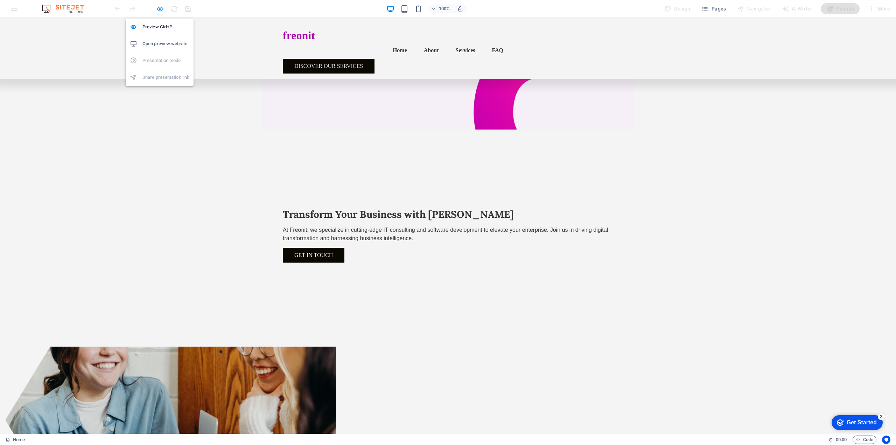
click at [0, 0] on icon "button" at bounding box center [0, 0] width 0 height 0
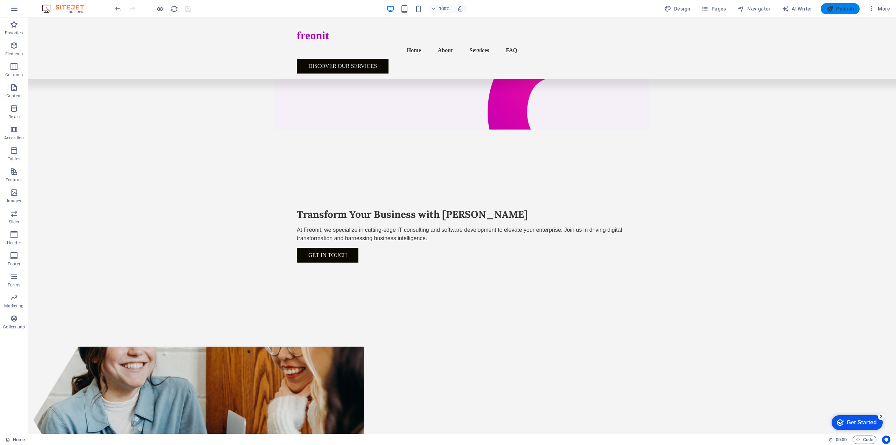
click at [833, 11] on icon "button" at bounding box center [830, 8] width 7 height 7
click at [716, 11] on span "Pages" at bounding box center [714, 8] width 25 height 7
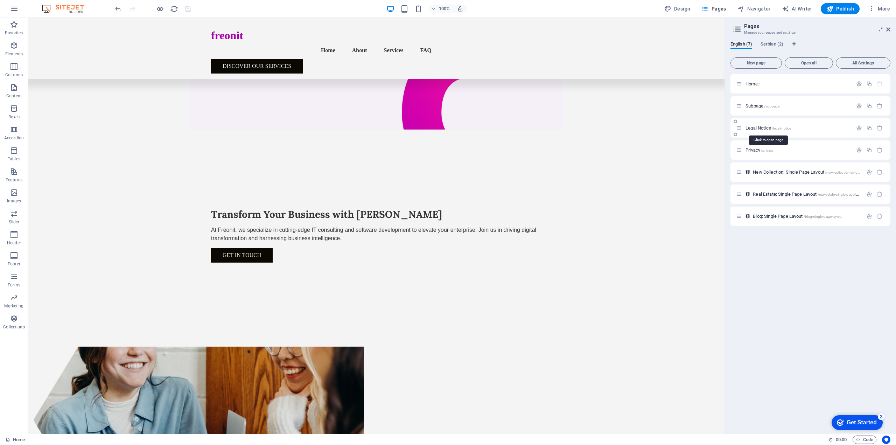
click at [766, 126] on span "Legal Notice /legal-notice" at bounding box center [769, 127] width 46 height 5
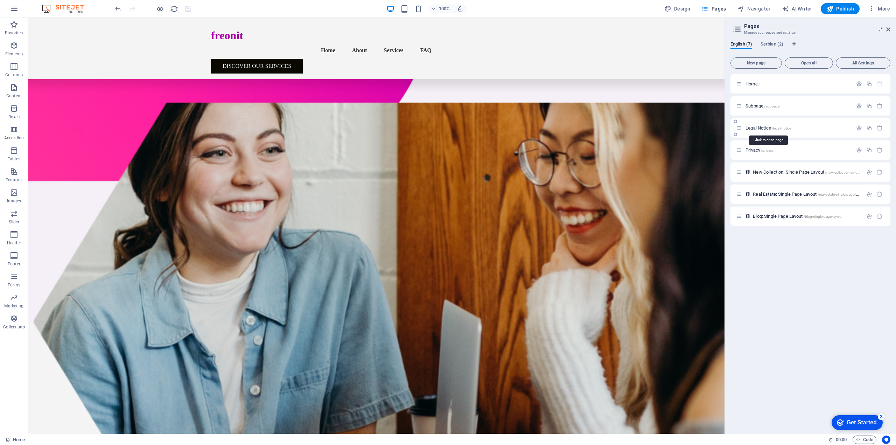
scroll to position [0, 0]
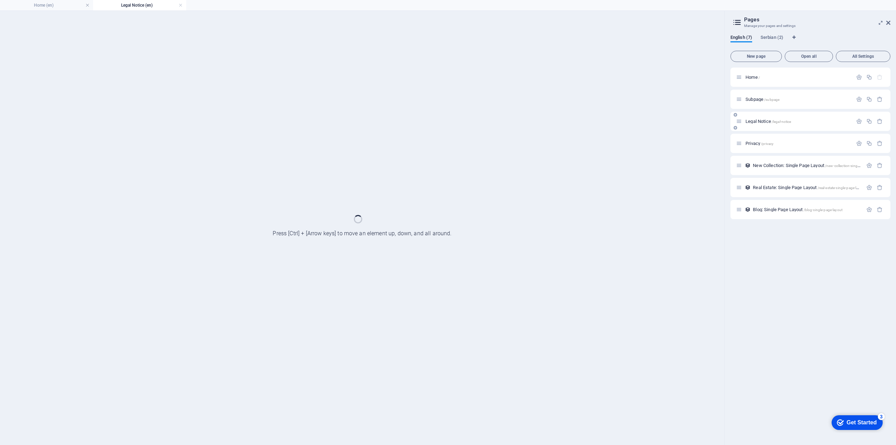
click at [766, 126] on div "Home / Subpage /subpage Legal Notice /legal-notice Privacy /privacy New Collect…" at bounding box center [811, 144] width 160 height 152
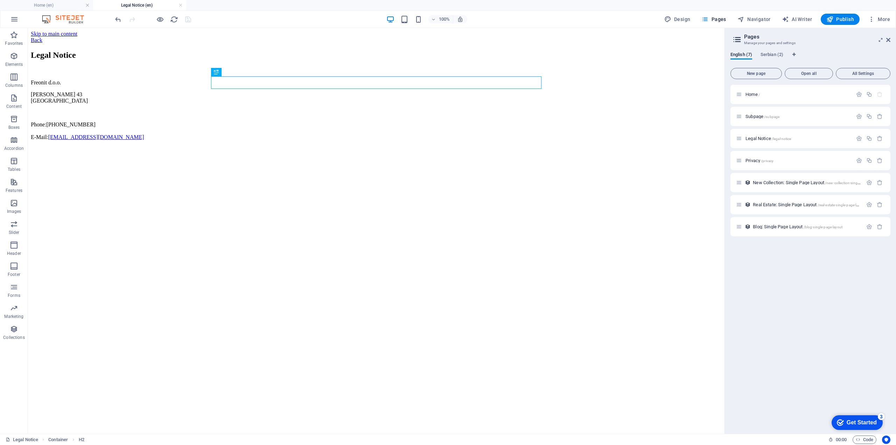
click at [186, 19] on div at bounding box center [153, 19] width 78 height 11
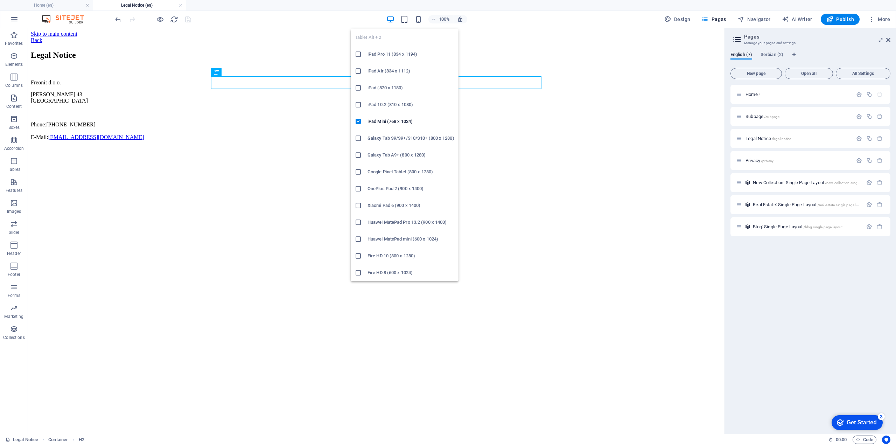
click at [404, 21] on icon "button" at bounding box center [405, 19] width 8 height 8
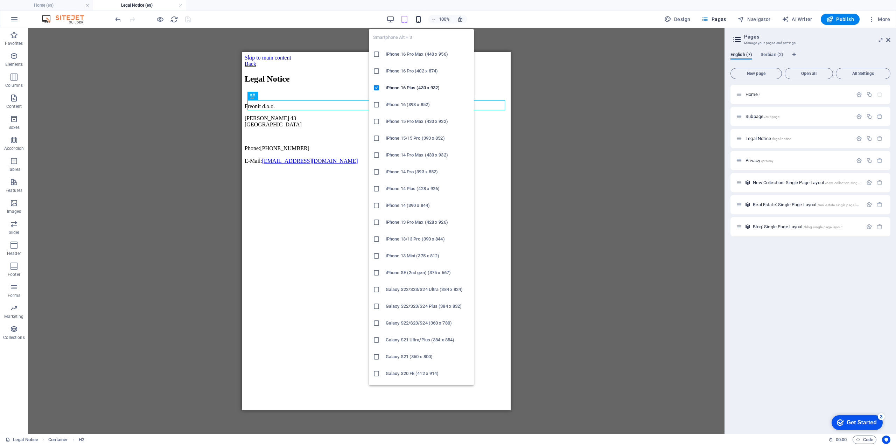
click at [422, 19] on icon "button" at bounding box center [419, 19] width 8 height 8
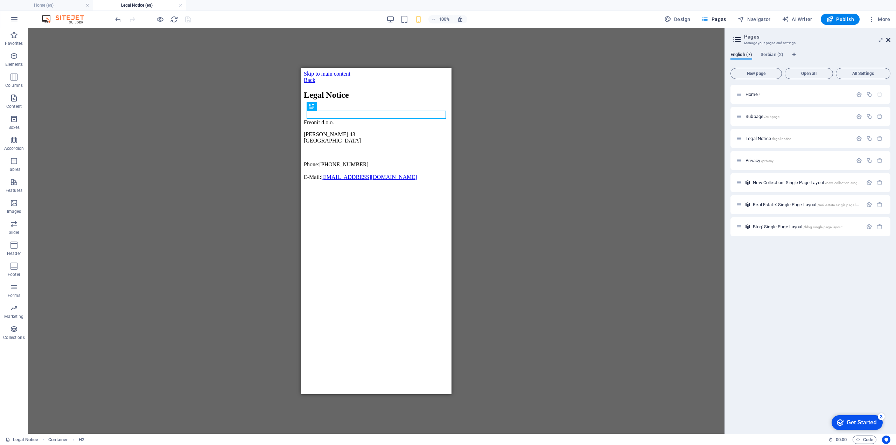
click at [889, 41] on icon at bounding box center [889, 40] width 4 height 6
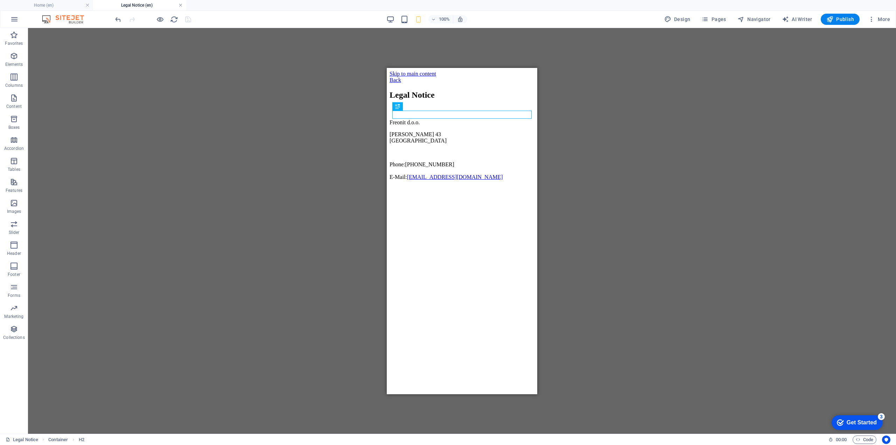
click at [179, 4] on link at bounding box center [181, 5] width 4 height 7
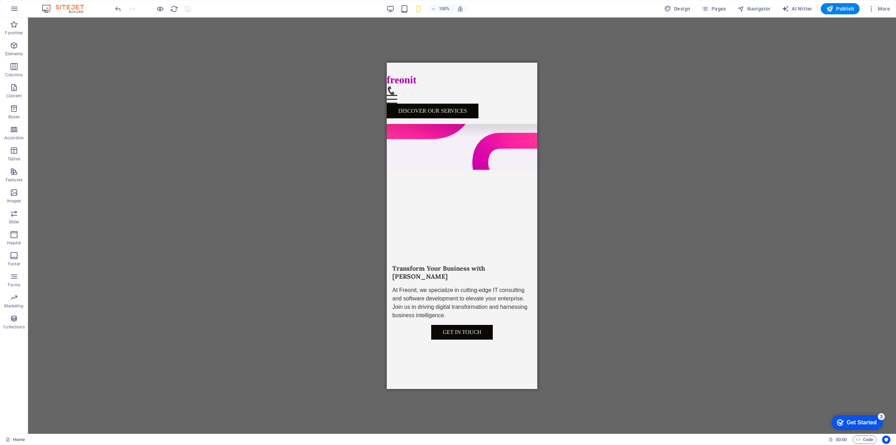
click at [166, 9] on div at bounding box center [153, 8] width 78 height 11
drag, startPoint x: 164, startPoint y: 9, endPoint x: 160, endPoint y: 9, distance: 4.2
click at [163, 9] on div at bounding box center [153, 8] width 78 height 11
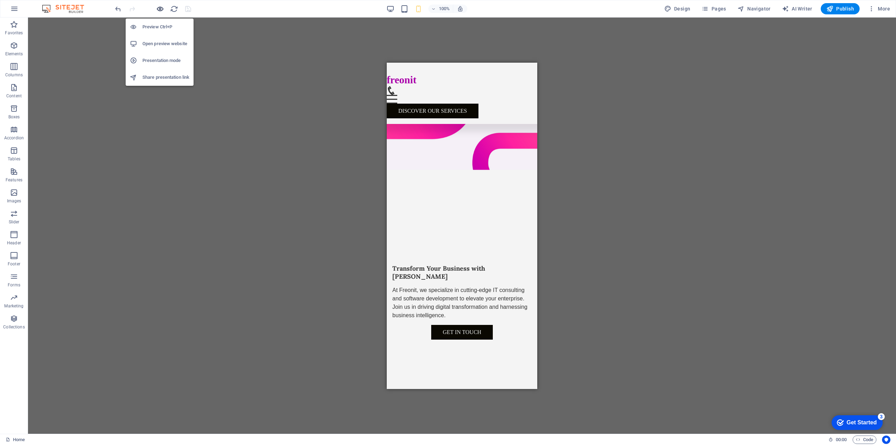
click at [0, 0] on icon "button" at bounding box center [0, 0] width 0 height 0
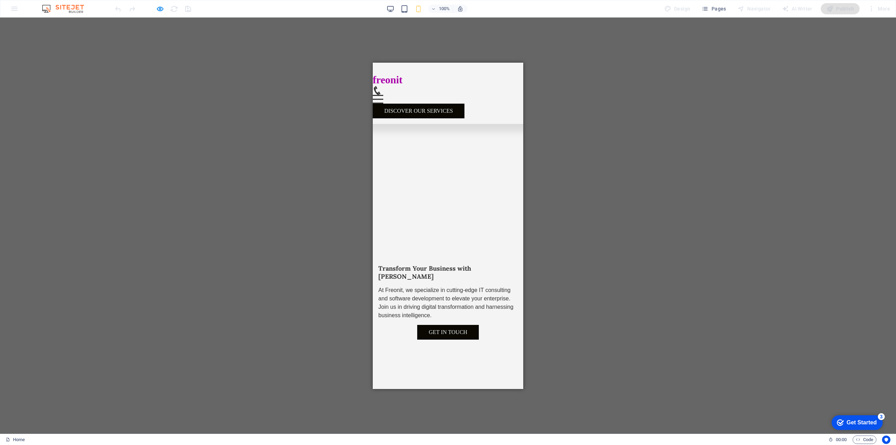
click at [0, 0] on div "100% Design Pages Navigator AI Writer Publish More" at bounding box center [0, 0] width 0 height 0
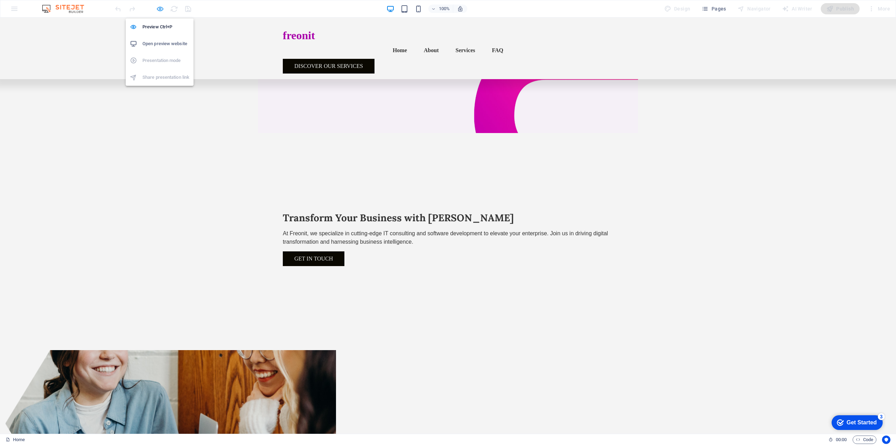
click at [0, 0] on icon "button" at bounding box center [0, 0] width 0 height 0
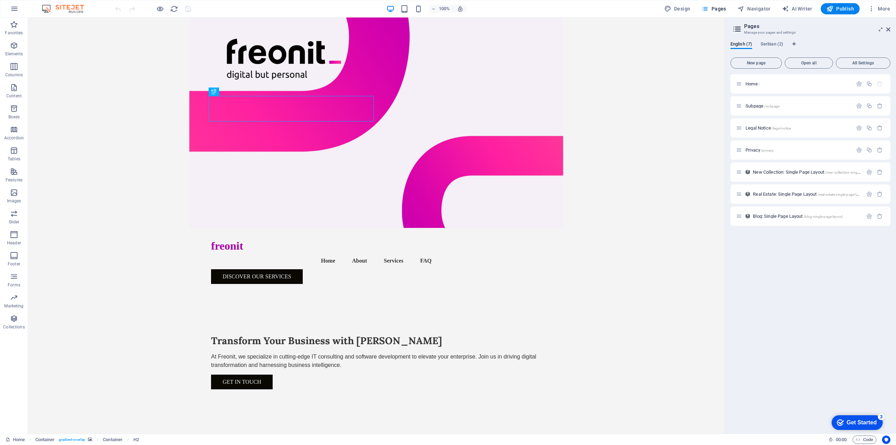
click at [743, 32] on header "Pages Manage your pages and settings" at bounding box center [811, 27] width 159 height 18
click at [783, 147] on div "Privacy /privacy" at bounding box center [794, 150] width 117 height 8
click at [70, 9] on div at bounding box center [448, 222] width 896 height 445
click at [13, 6] on icon "button" at bounding box center [14, 9] width 8 height 8
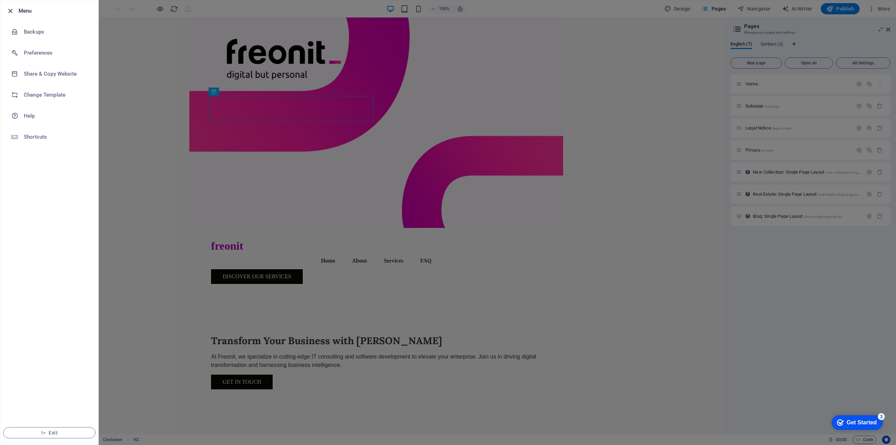
click at [11, 11] on icon "button" at bounding box center [10, 11] width 8 height 8
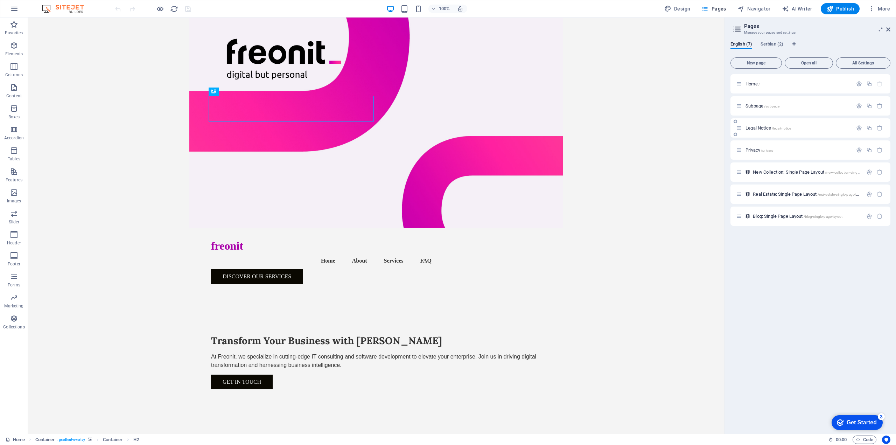
click at [769, 130] on span "Legal Notice /legal-notice" at bounding box center [769, 127] width 46 height 5
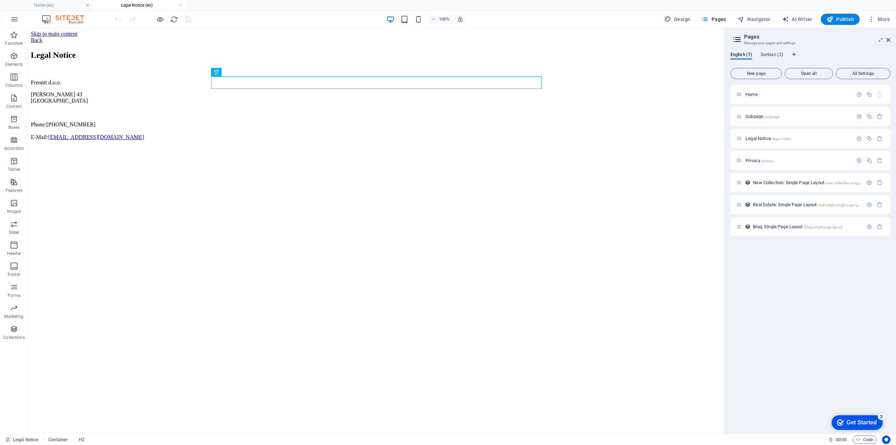
click at [139, 5] on h4 "Legal Notice (en)" at bounding box center [139, 5] width 93 height 8
click at [226, 38] on div "Back" at bounding box center [376, 40] width 691 height 6
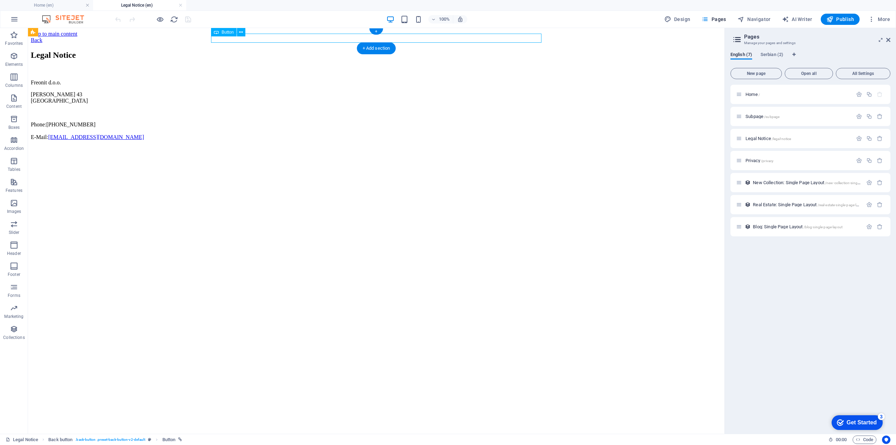
click at [242, 39] on div "Back" at bounding box center [376, 40] width 691 height 6
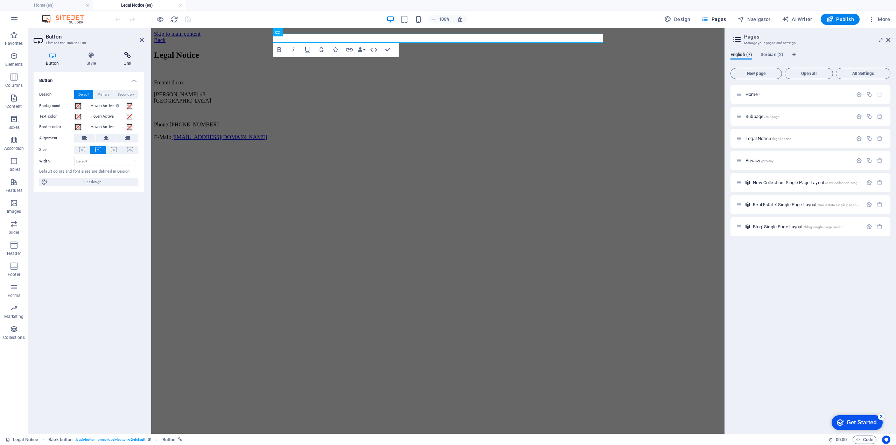
click at [131, 56] on icon at bounding box center [127, 55] width 33 height 7
click at [75, 94] on span "Page" at bounding box center [75, 94] width 11 height 8
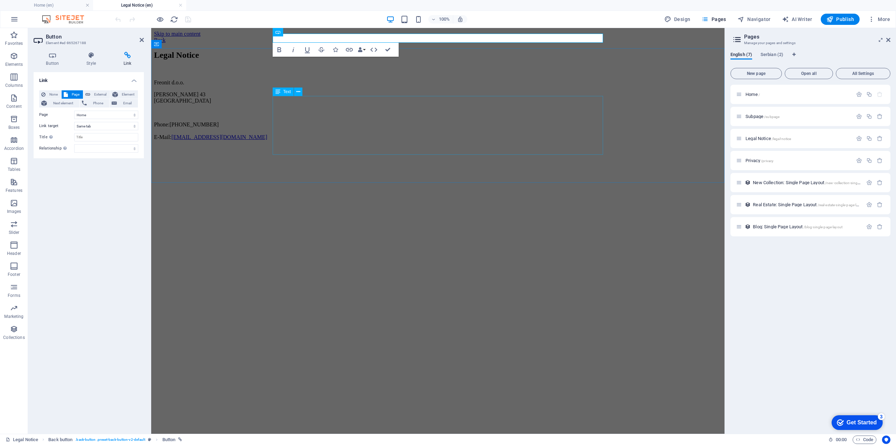
click at [284, 140] on div "Freonit d.o.o. Mladena [STREET_ADDRESS] Phone: [PHONE_NUMBER] E-Mail: [EMAIL_AD…" at bounding box center [438, 109] width 568 height 61
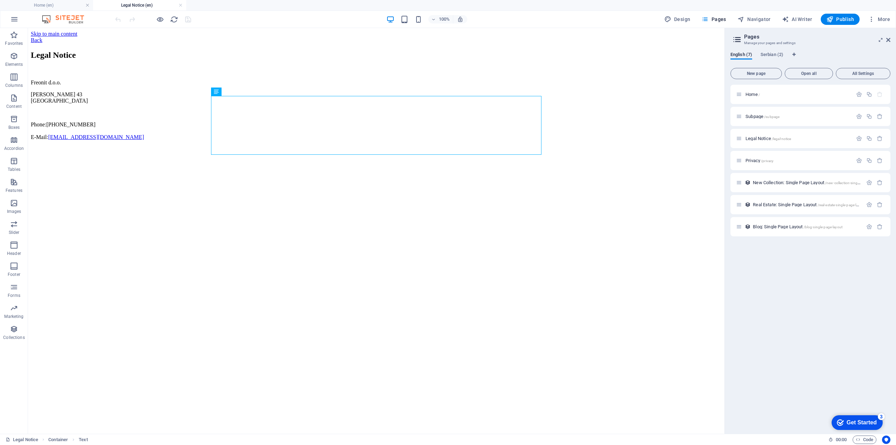
click at [350, 146] on html "Skip to main content Back Legal Notice Freonit d.o.o. Mladena [STREET_ADDRESS] …" at bounding box center [376, 87] width 697 height 118
click at [287, 146] on html "Skip to main content Back Legal Notice Freonit d.o.o. Mladena [STREET_ADDRESS] …" at bounding box center [376, 87] width 697 height 118
drag, startPoint x: 287, startPoint y: 304, endPoint x: 243, endPoint y: 296, distance: 45.3
click at [243, 146] on html "Skip to main content Back Legal Notice Freonit d.o.o. Mladena [STREET_ADDRESS] …" at bounding box center [376, 87] width 697 height 118
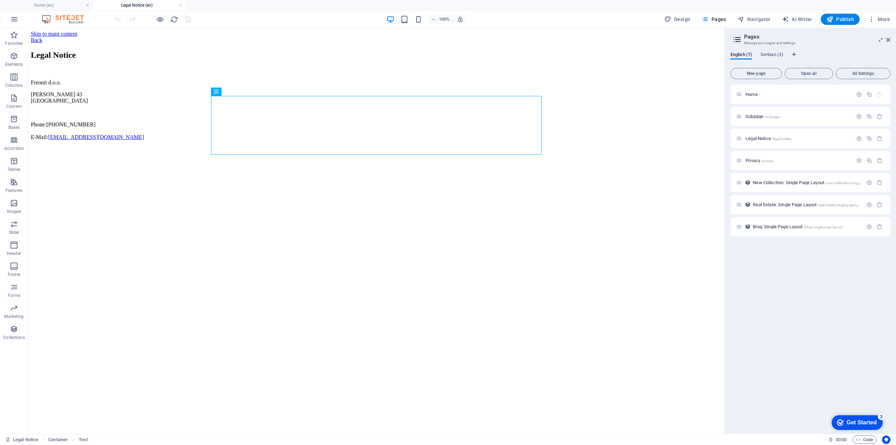
click at [432, 146] on html "Skip to main content Back Legal Notice Freonit d.o.o. Mladena [STREET_ADDRESS] …" at bounding box center [376, 87] width 697 height 118
drag, startPoint x: 290, startPoint y: 231, endPoint x: 520, endPoint y: 199, distance: 232.3
click at [520, 146] on html "Skip to main content Back Legal Notice Freonit d.o.o. Mladena [STREET_ADDRESS] …" at bounding box center [376, 87] width 697 height 118
click at [750, 41] on h3 "Manage your pages and settings" at bounding box center [810, 43] width 132 height 6
click at [735, 146] on icon at bounding box center [736, 145] width 4 height 4
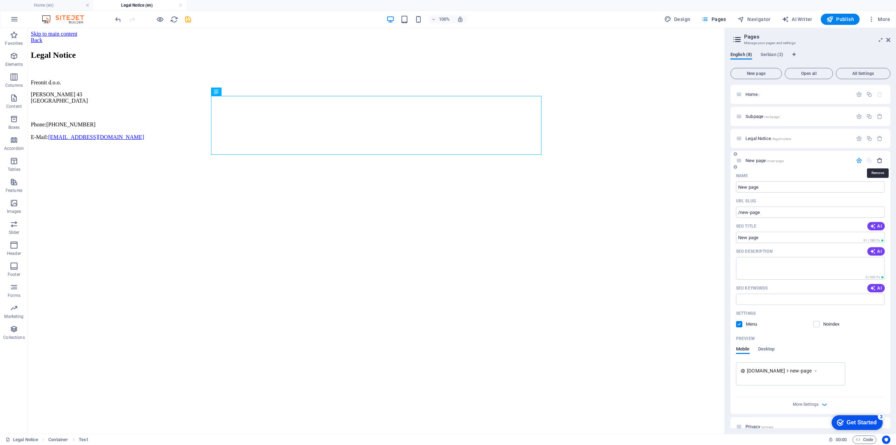
click at [879, 159] on icon "button" at bounding box center [880, 161] width 6 height 6
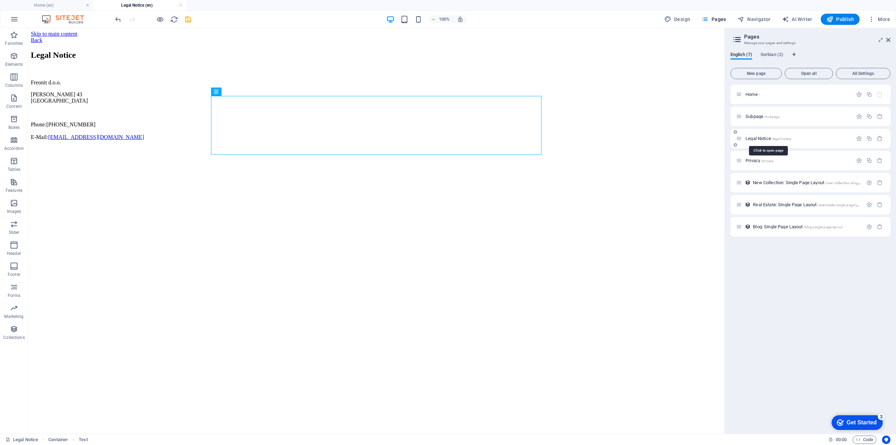
click at [767, 139] on span "Legal Notice /legal-notice" at bounding box center [769, 138] width 46 height 5
click at [745, 138] on div "Legal Notice /legal-notice" at bounding box center [798, 138] width 109 height 5
click at [760, 140] on span "Legal Notice /legal-notice" at bounding box center [769, 138] width 46 height 5
click at [751, 138] on span "Legal Notice /legal-notice" at bounding box center [769, 138] width 46 height 5
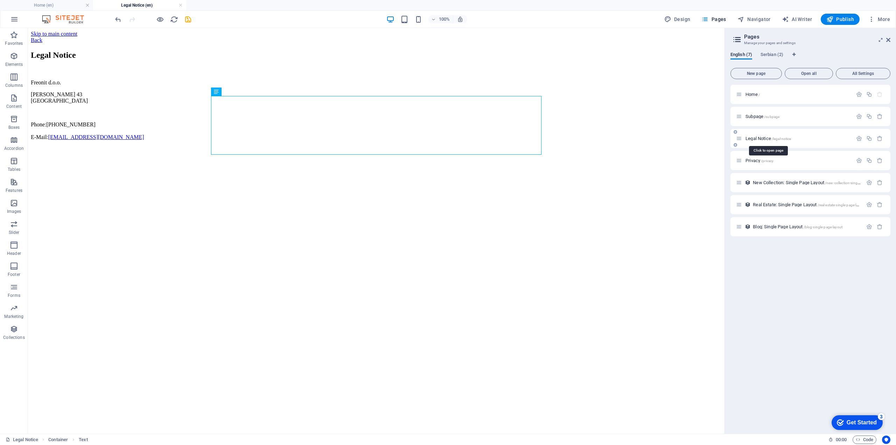
click at [751, 138] on span "Legal Notice /legal-notice" at bounding box center [769, 138] width 46 height 5
click at [749, 141] on div "Legal Notice /legal-notice" at bounding box center [794, 138] width 117 height 8
click at [771, 141] on div "Legal Notice /legal-notice" at bounding box center [794, 138] width 117 height 8
click at [771, 116] on span "/subpage" at bounding box center [771, 117] width 15 height 4
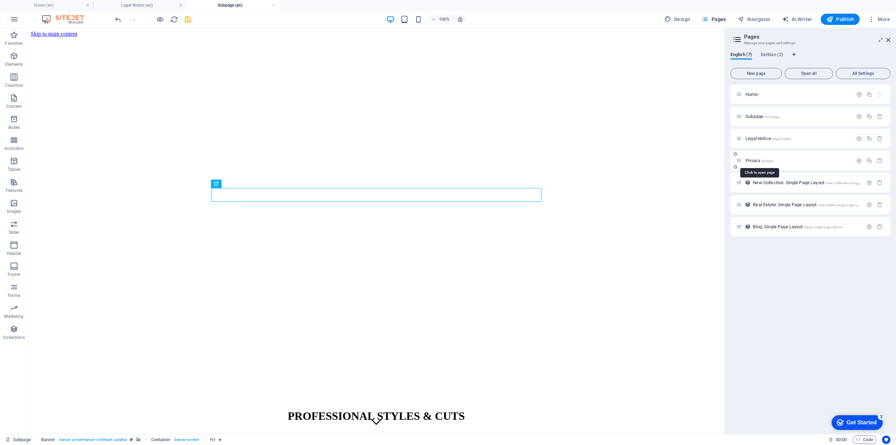
click at [754, 158] on span "Privacy /privacy" at bounding box center [760, 160] width 28 height 5
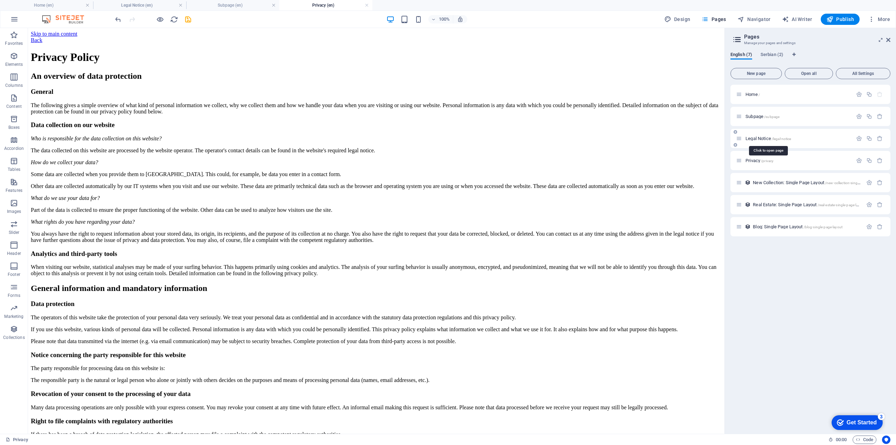
click at [755, 138] on span "Legal Notice /legal-notice" at bounding box center [769, 138] width 46 height 5
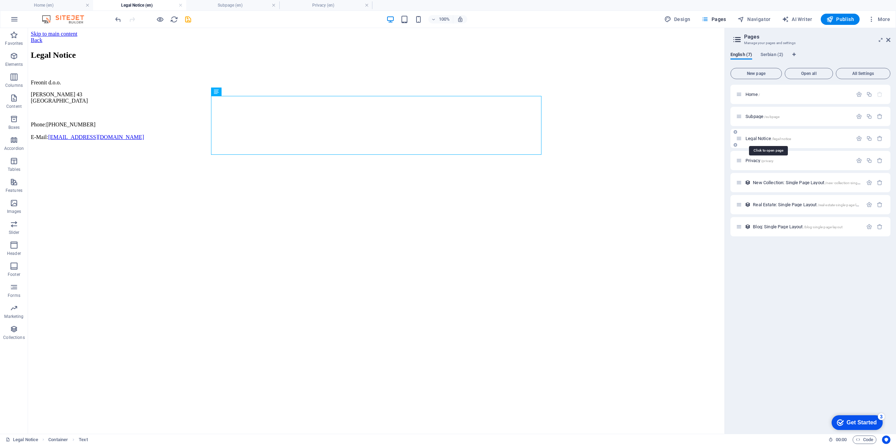
click at [747, 139] on span "Legal Notice /legal-notice" at bounding box center [769, 138] width 46 height 5
click at [859, 139] on icon "button" at bounding box center [859, 139] width 6 height 6
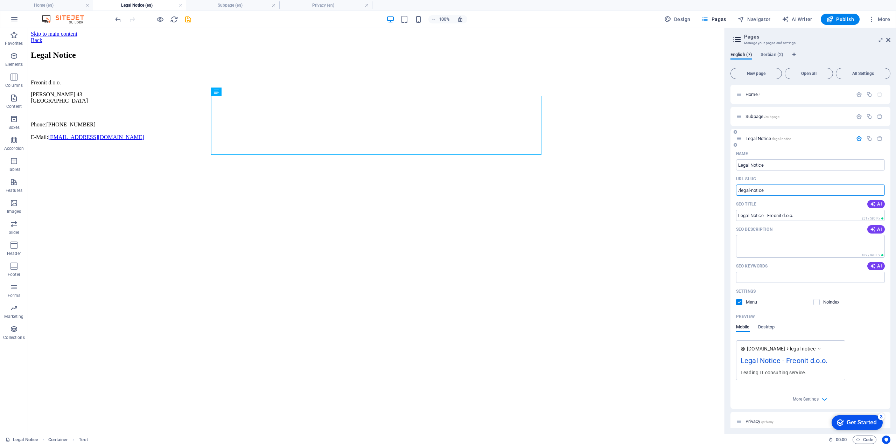
click at [739, 189] on input "/legal-notice" at bounding box center [810, 190] width 149 height 11
paste input "text"
type input "/legal-notice"
click at [739, 189] on input "/legal-notice" at bounding box center [810, 190] width 149 height 11
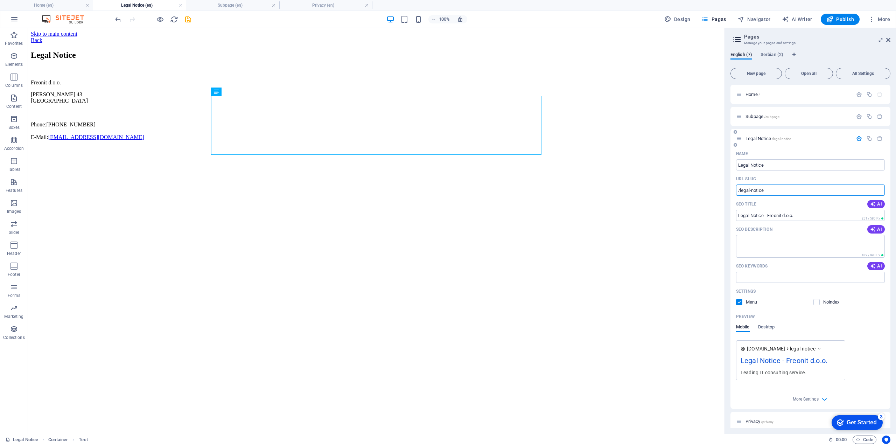
click at [739, 189] on input "/legal-notice" at bounding box center [810, 190] width 149 height 11
click at [748, 179] on p "URL SLUG" at bounding box center [746, 179] width 20 height 6
click at [748, 185] on input "/legal-notice" at bounding box center [810, 190] width 149 height 11
click at [778, 190] on input "/legal-notice" at bounding box center [810, 190] width 149 height 11
click at [44, 4] on h4 "Home (en)" at bounding box center [46, 5] width 93 height 8
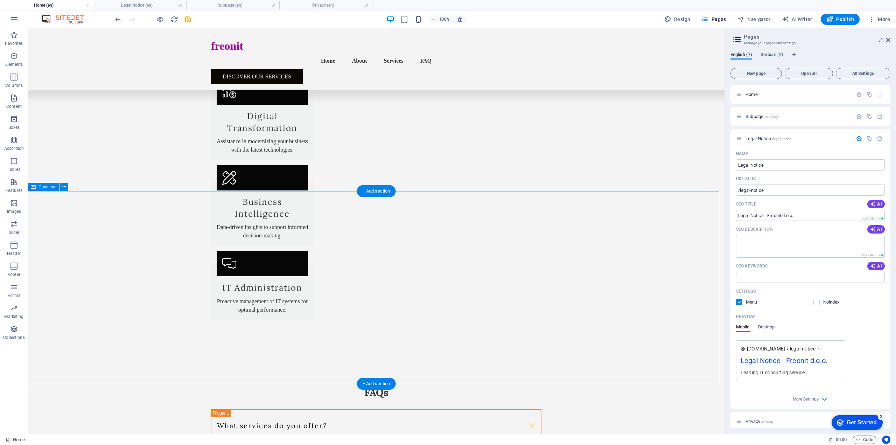
scroll to position [984, 0]
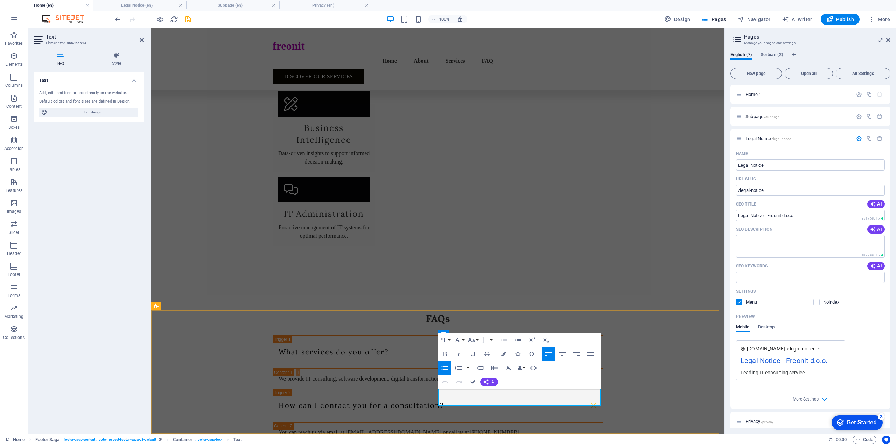
click at [441, 376] on icon "button" at bounding box center [439, 376] width 8 height 8
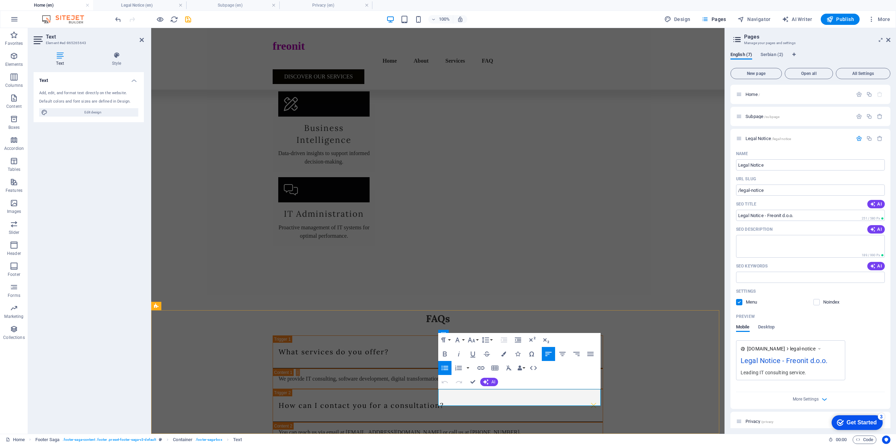
drag, startPoint x: 454, startPoint y: 393, endPoint x: 483, endPoint y: 402, distance: 30.8
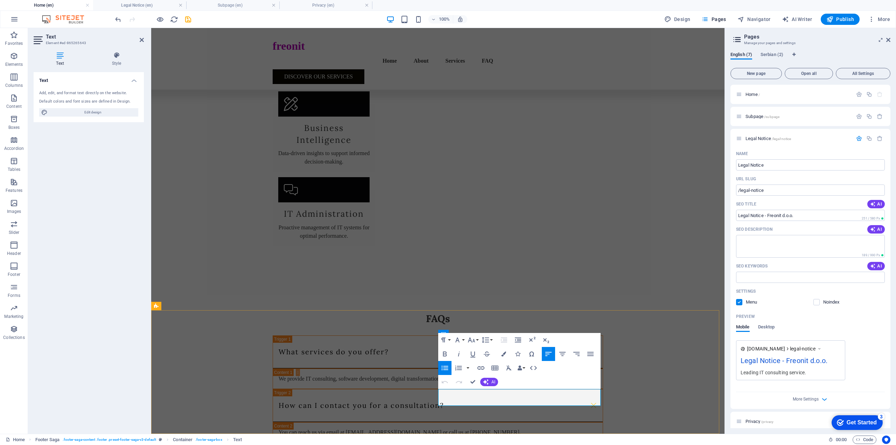
click at [453, 383] on icon "button" at bounding box center [455, 384] width 8 height 8
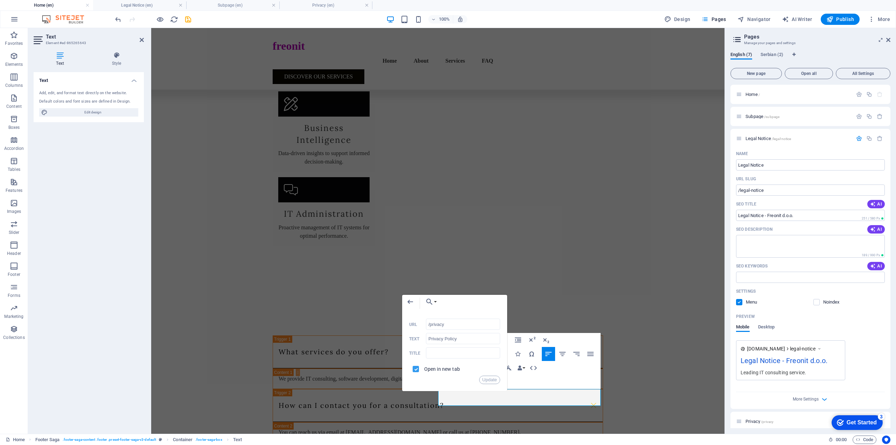
click at [416, 369] on input "checkbox" at bounding box center [415, 368] width 6 height 6
checkbox input "false"
click at [491, 381] on button "Update" at bounding box center [489, 380] width 21 height 8
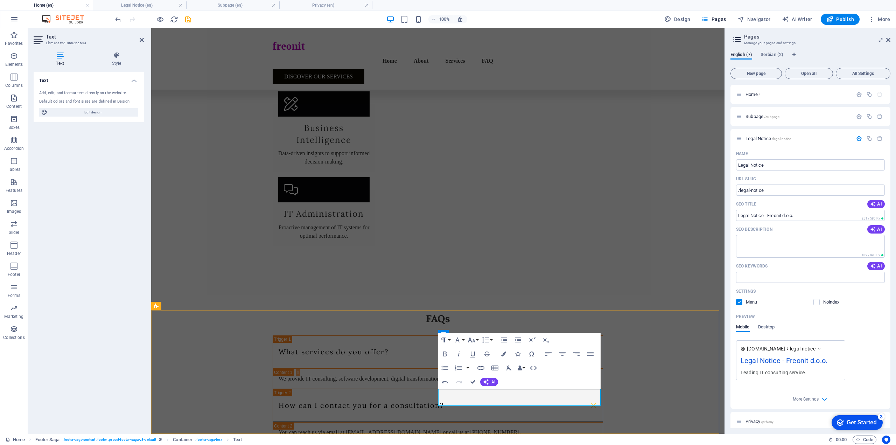
type input "/legal-notice"
type input "Legal Notice"
click at [450, 379] on icon "button" at bounding box center [453, 376] width 8 height 8
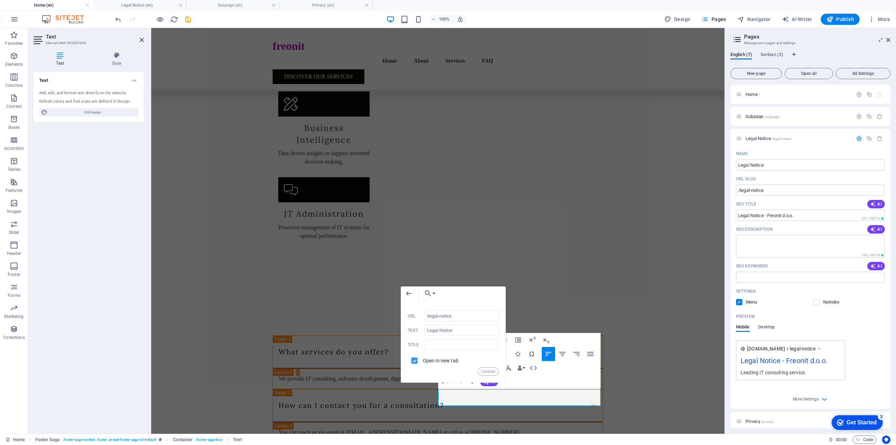
click at [416, 361] on input "checkbox" at bounding box center [413, 359] width 6 height 6
checkbox input "false"
click at [480, 371] on button "Update" at bounding box center [488, 371] width 21 height 8
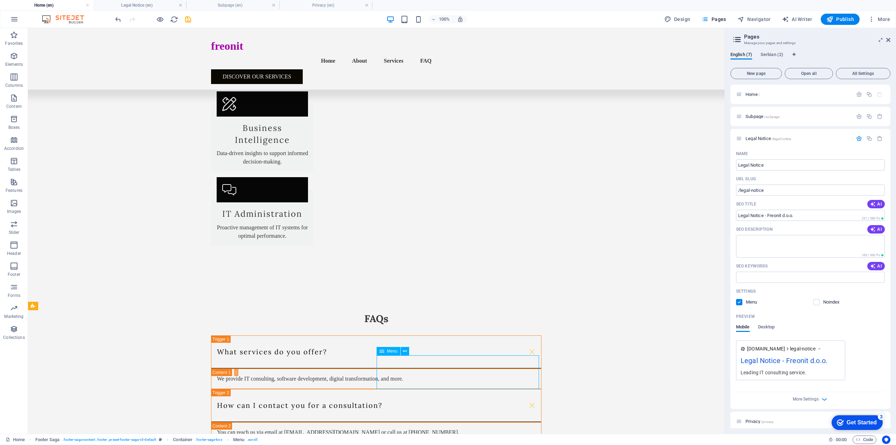
select select
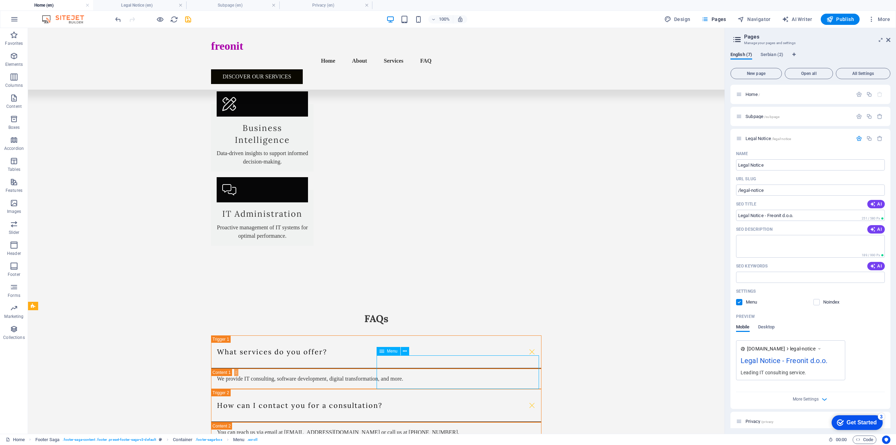
select select
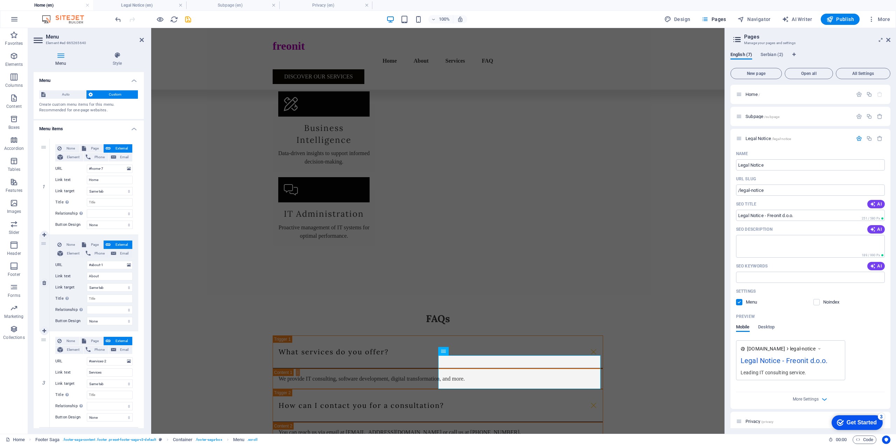
scroll to position [115, 0]
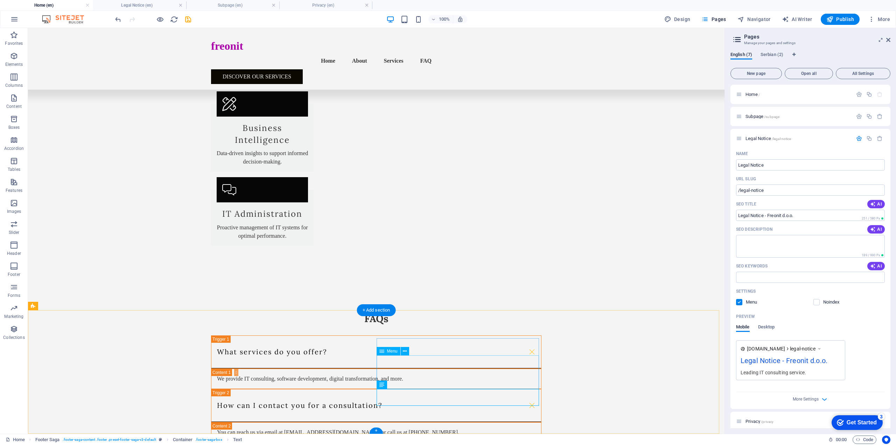
select select
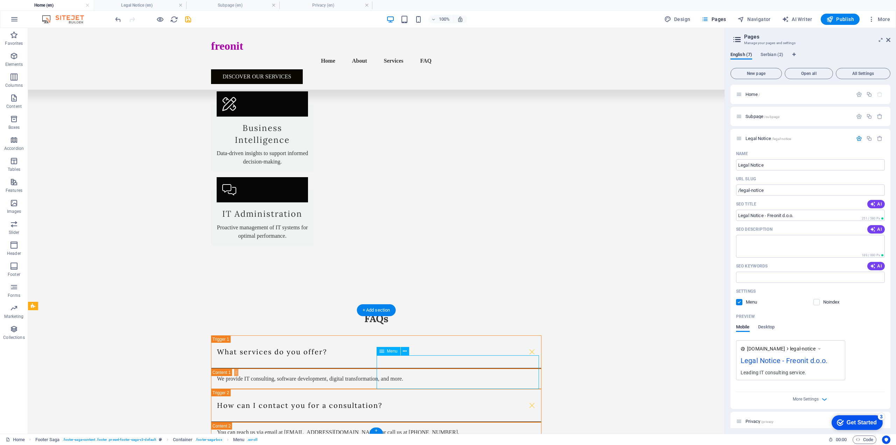
select select
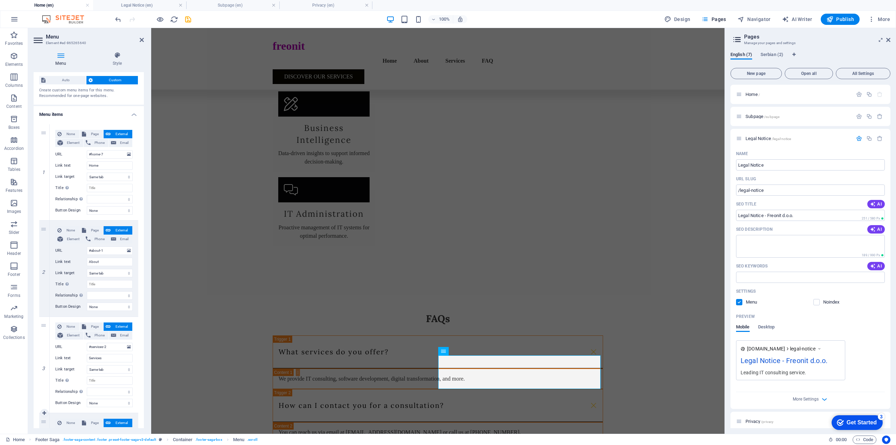
scroll to position [0, 0]
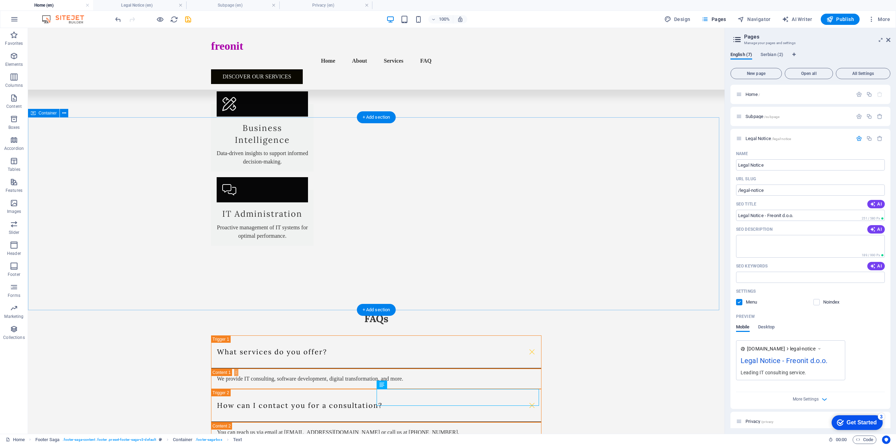
drag, startPoint x: 776, startPoint y: 167, endPoint x: 664, endPoint y: 177, distance: 112.5
click at [768, 164] on input "Legal Notice" at bounding box center [810, 164] width 149 height 11
click at [739, 299] on label at bounding box center [739, 302] width 6 height 6
click at [0, 0] on input "checkbox" at bounding box center [0, 0] width 0 height 0
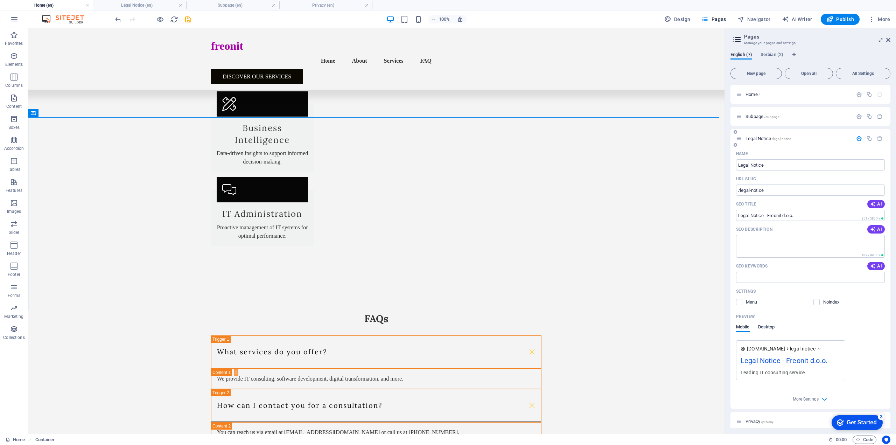
click at [771, 325] on span "Desktop" at bounding box center [766, 328] width 17 height 10
click at [741, 327] on span "Mobile" at bounding box center [743, 328] width 14 height 10
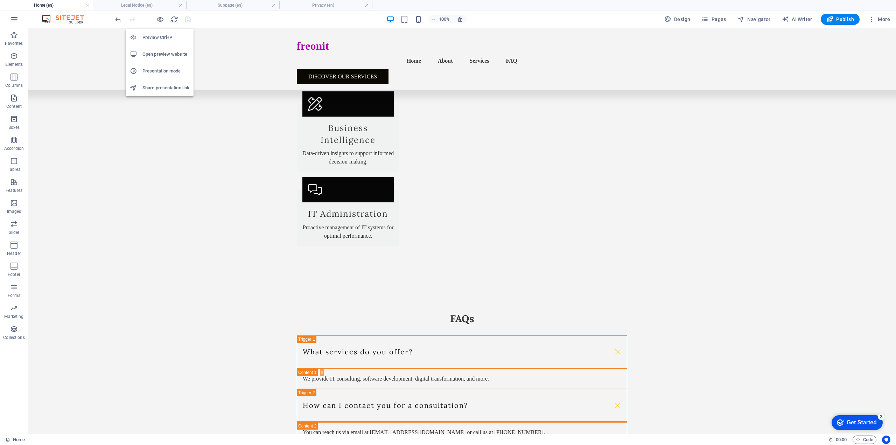
click at [169, 57] on h6 "Open preview website" at bounding box center [166, 54] width 47 height 8
click at [845, 19] on span "Publish" at bounding box center [841, 19] width 28 height 7
